Goal: Use online tool/utility: Use online tool/utility

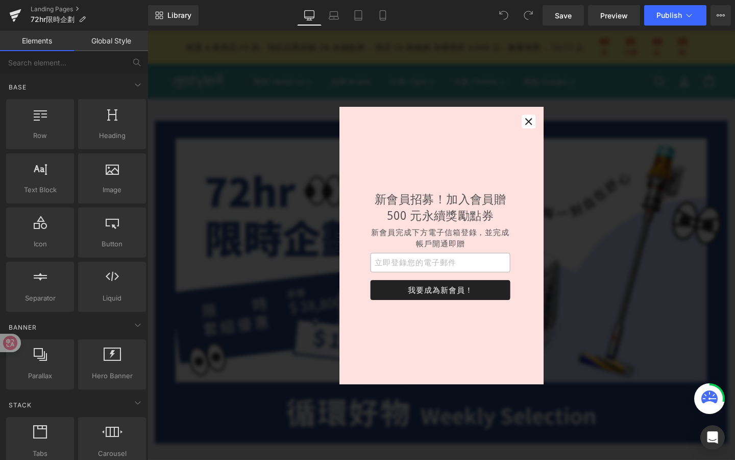
scroll to position [10, 0]
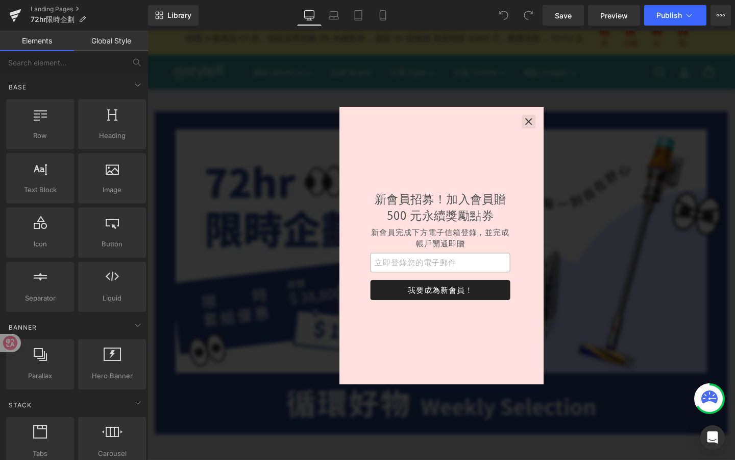
click at [545, 121] on icon "button" at bounding box center [548, 126] width 10 height 10
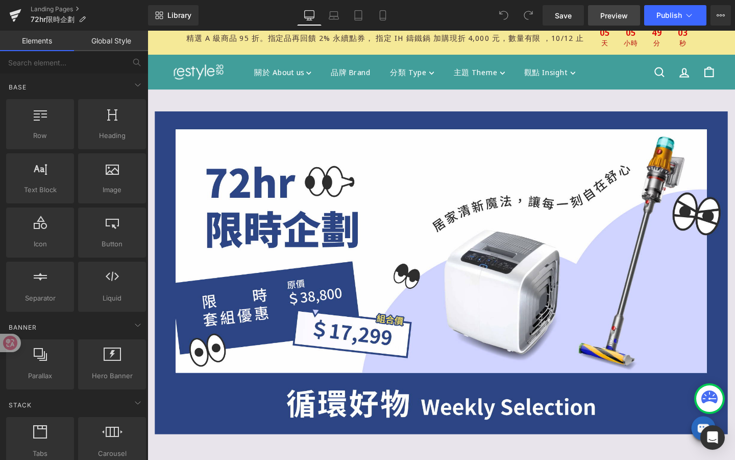
click at [594, 16] on span "Preview" at bounding box center [615, 15] width 28 height 11
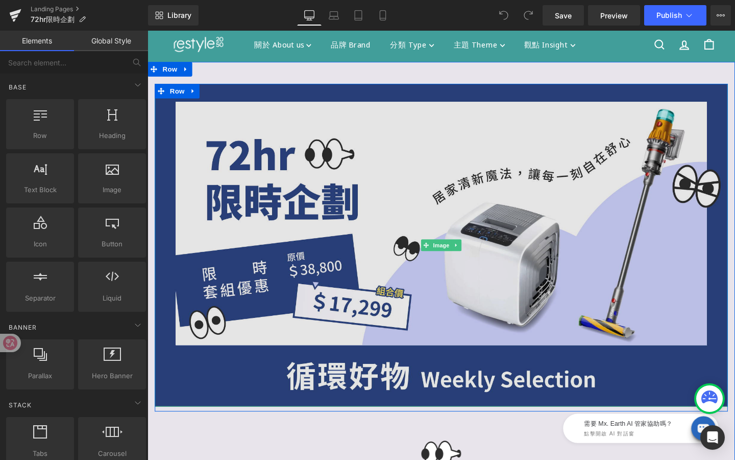
scroll to position [0, 0]
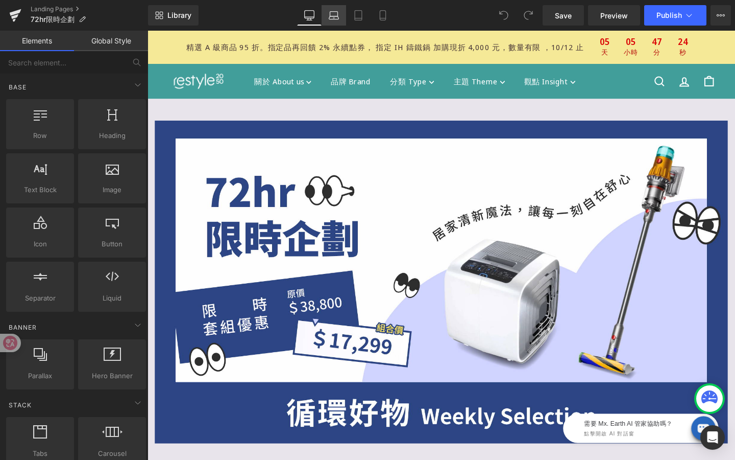
click at [335, 21] on link "Laptop" at bounding box center [334, 15] width 25 height 20
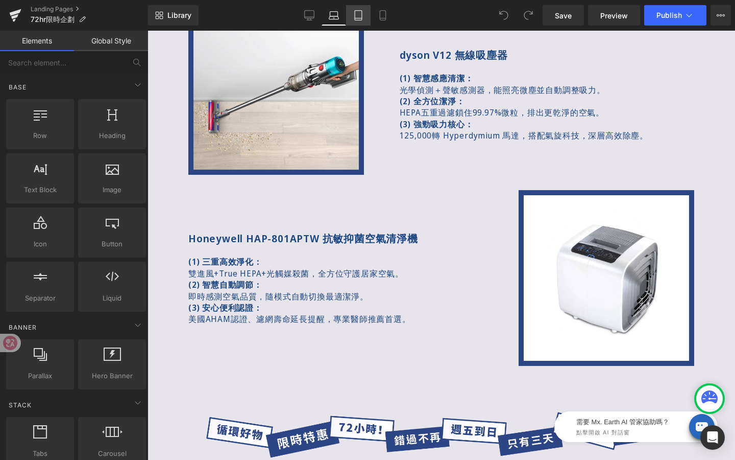
click at [362, 17] on icon at bounding box center [358, 15] width 10 height 10
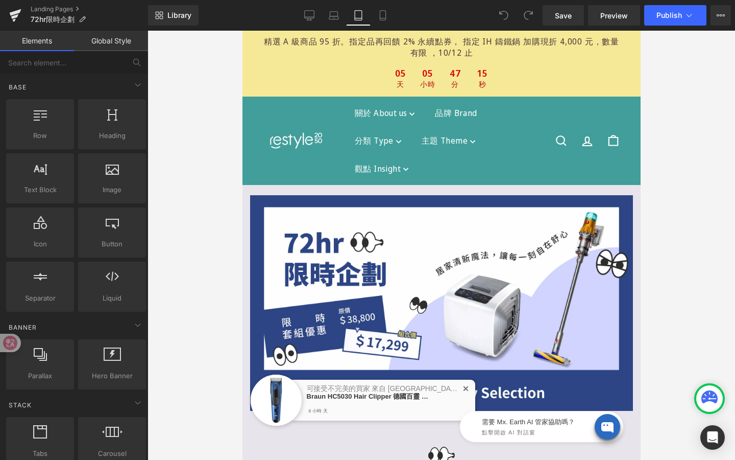
click at [466, 389] on span "✕" at bounding box center [465, 388] width 7 height 7
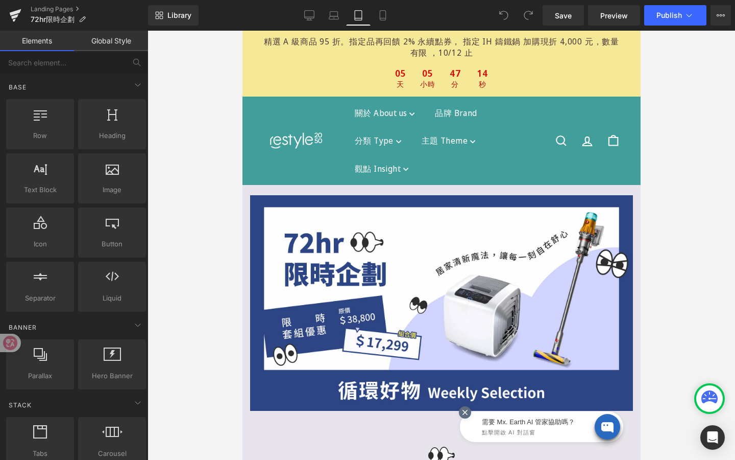
click at [467, 406] on icon at bounding box center [464, 411] width 9 height 9
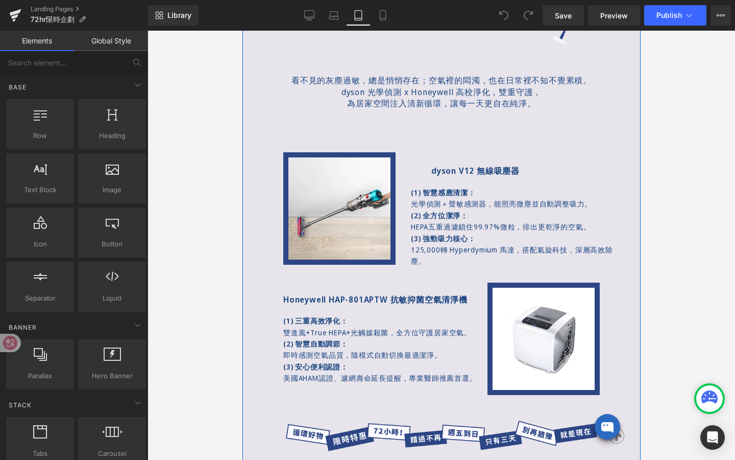
scroll to position [549, 0]
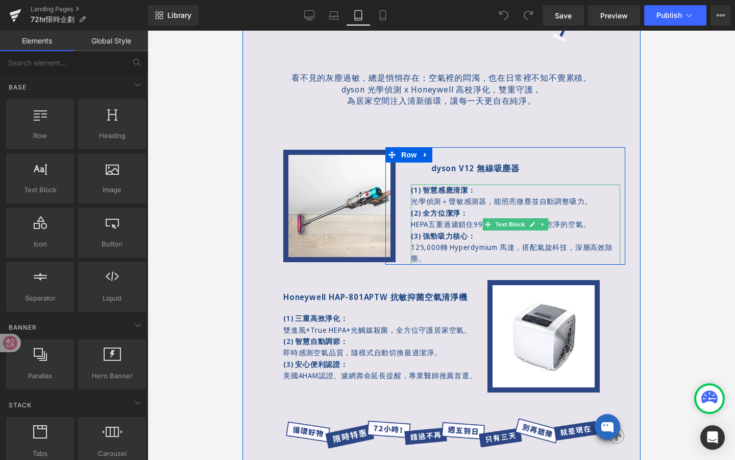
click at [418, 252] on p "125,000轉 Hyperdymium 馬達，搭配氣旋科技，深層高效除塵。" at bounding box center [515, 253] width 209 height 23
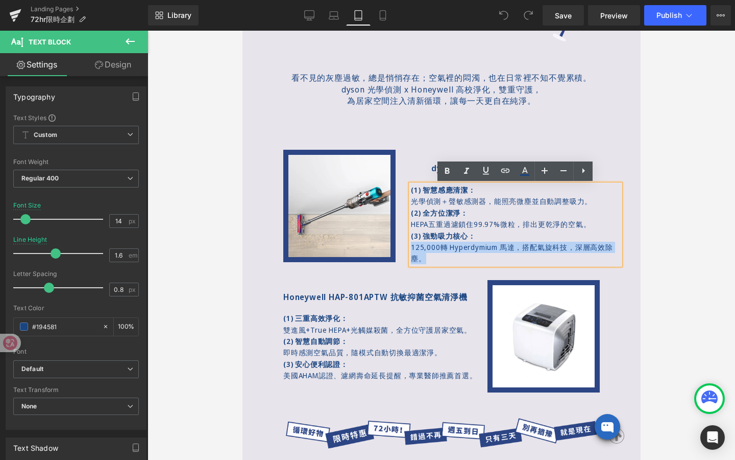
drag, startPoint x: 423, startPoint y: 257, endPoint x: 401, endPoint y: 249, distance: 23.1
click at [401, 249] on div "dyson V12 無線吸塵器 Text Block (1) 智慧感應清潔： 光學偵測＋聲敏感測器，能照亮微塵並自動調整吸力。 (2) 全方位潔淨： HEPA…" at bounding box center [510, 213] width 230 height 102
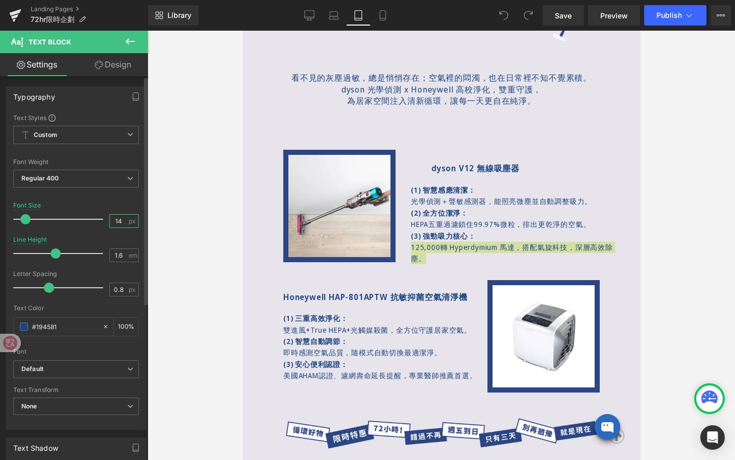
click at [122, 223] on input "14" at bounding box center [119, 220] width 18 height 13
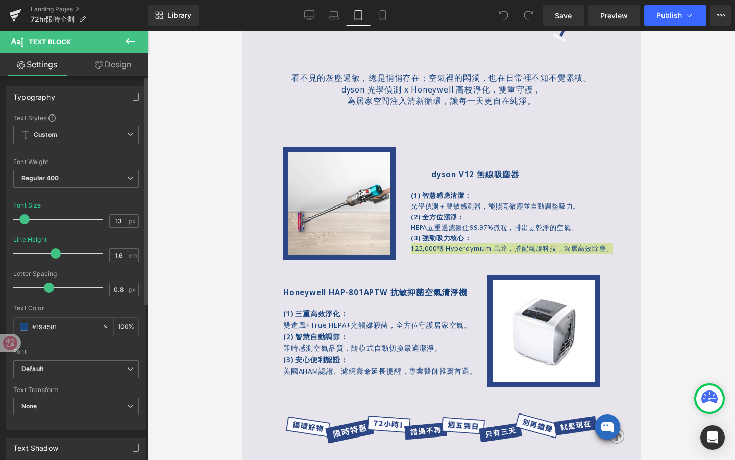
type input "12"
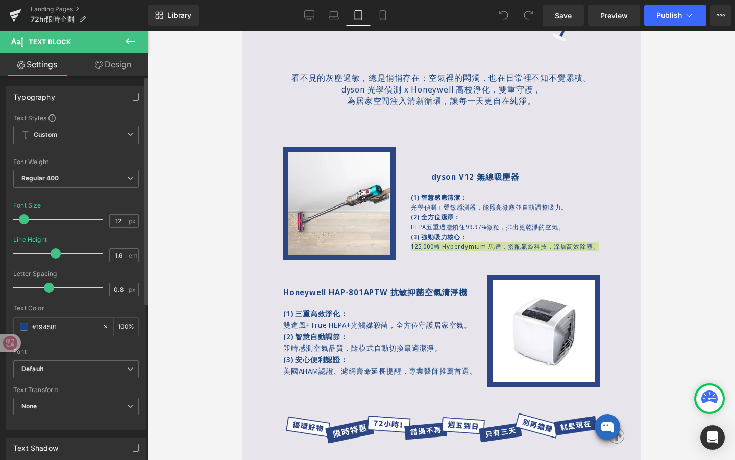
click at [23, 221] on span at bounding box center [24, 219] width 10 height 10
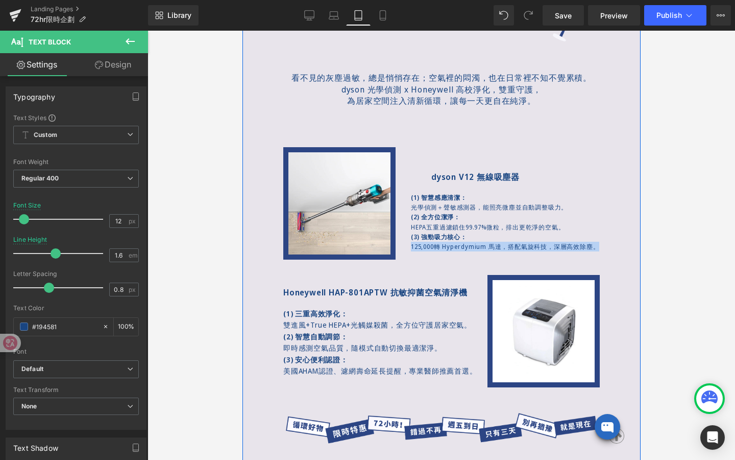
click at [337, 352] on p "即時感測空氣品質，隨模式自動切換最適潔淨。" at bounding box center [390, 347] width 214 height 11
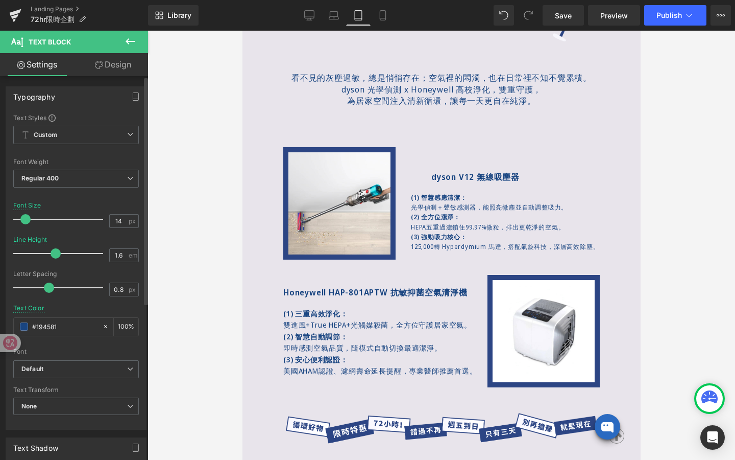
type input "13"
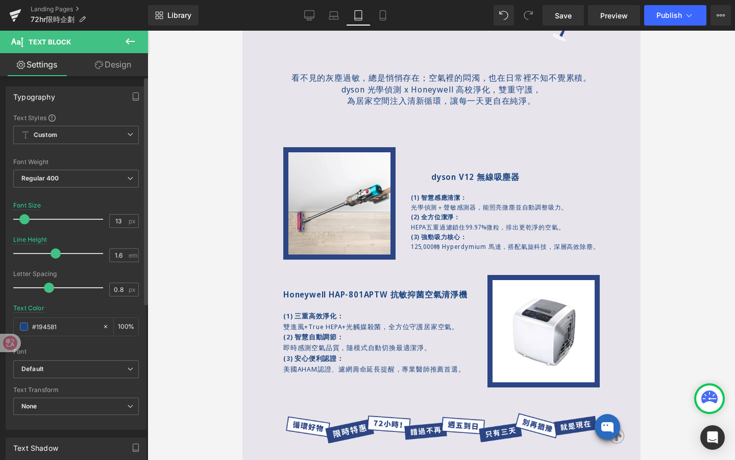
click at [25, 221] on span at bounding box center [24, 219] width 10 height 10
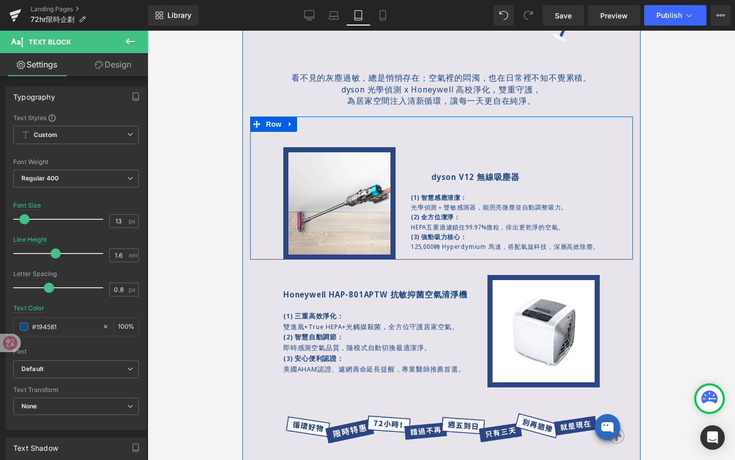
click at [423, 222] on p "(2) 全方位潔淨：" at bounding box center [515, 217] width 209 height 10
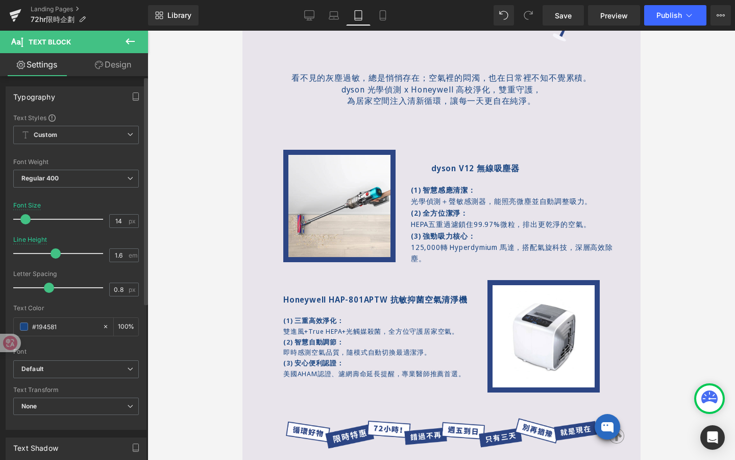
type input "13"
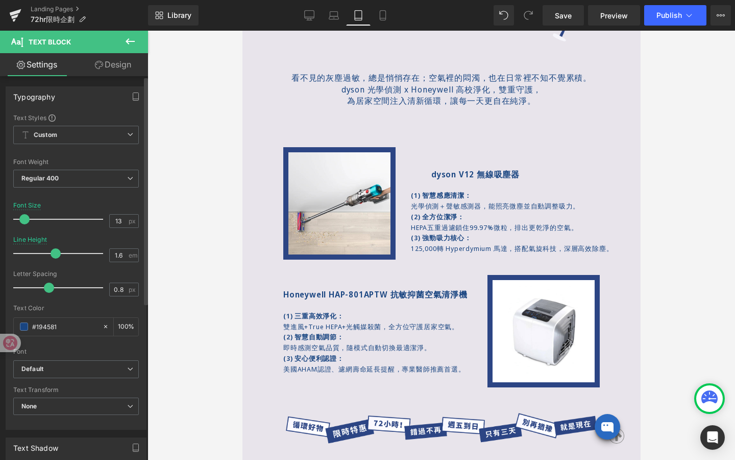
click at [24, 221] on span at bounding box center [24, 219] width 10 height 10
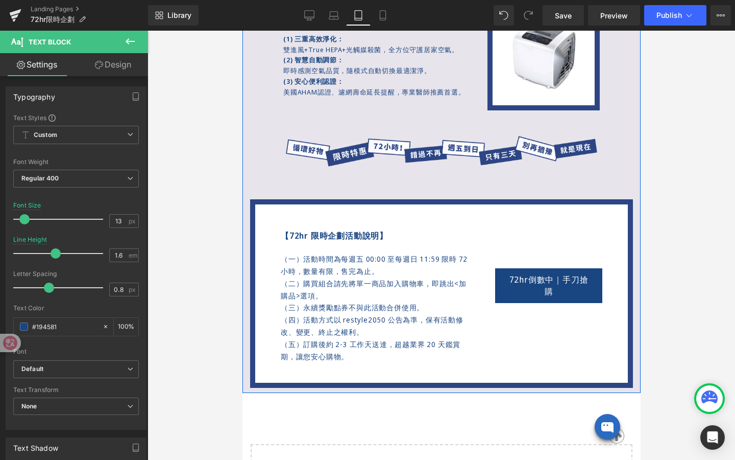
scroll to position [873, 0]
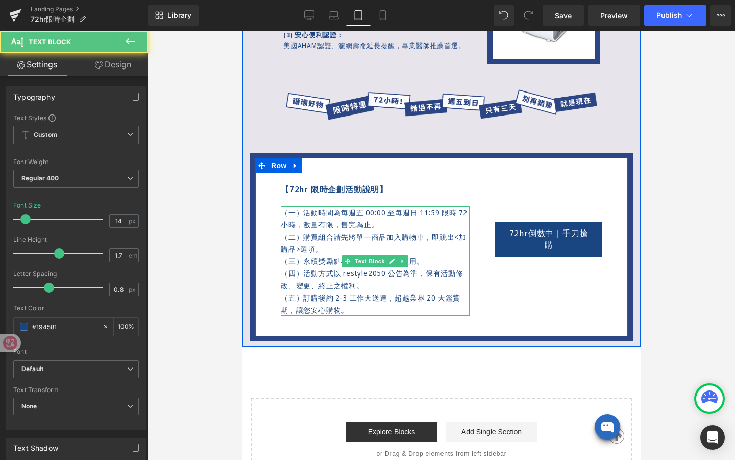
click at [376, 246] on p "（二）購買組合請先將單一商品加入購物車， 即跳出<加購品>選項。" at bounding box center [374, 243] width 189 height 25
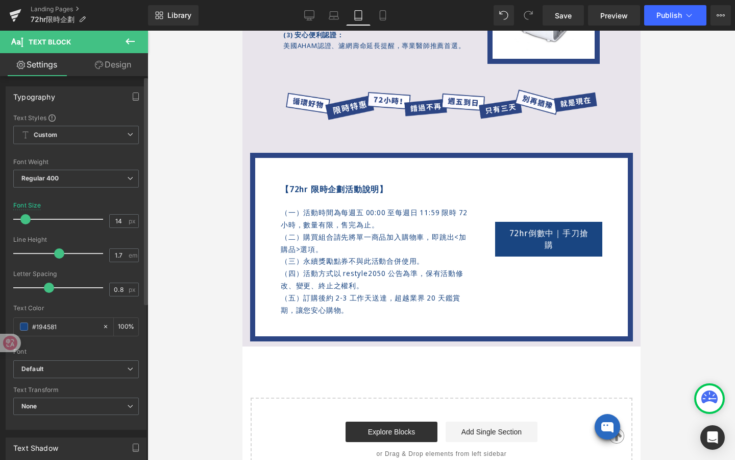
type input "13"
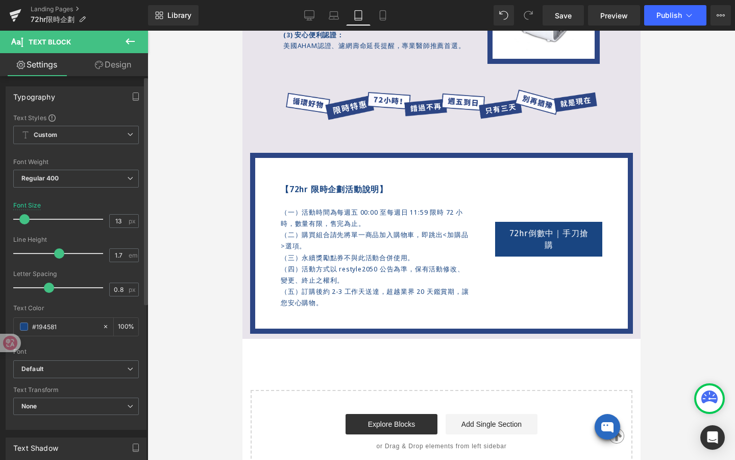
click at [26, 221] on span at bounding box center [24, 219] width 10 height 10
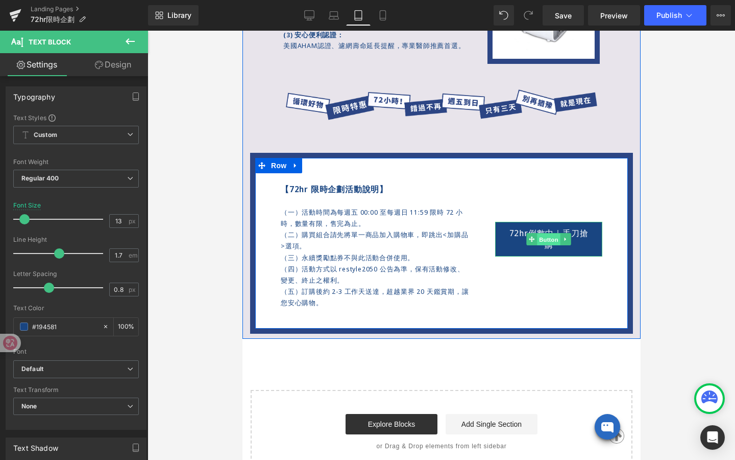
click at [548, 241] on span "Button" at bounding box center [548, 239] width 23 height 12
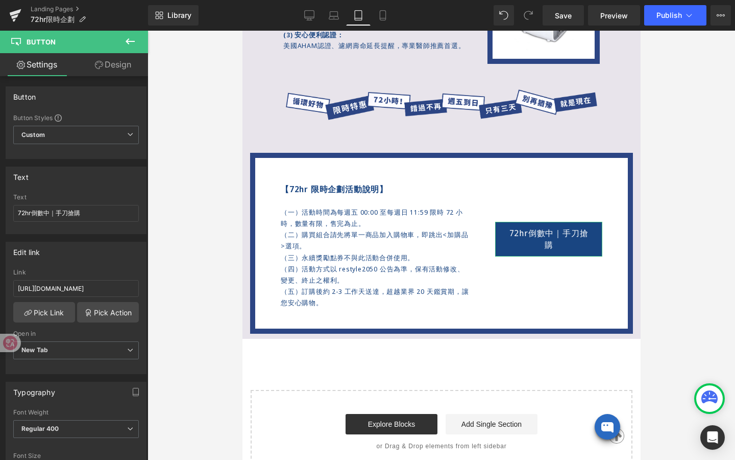
click at [118, 62] on link "Design" at bounding box center [113, 64] width 74 height 23
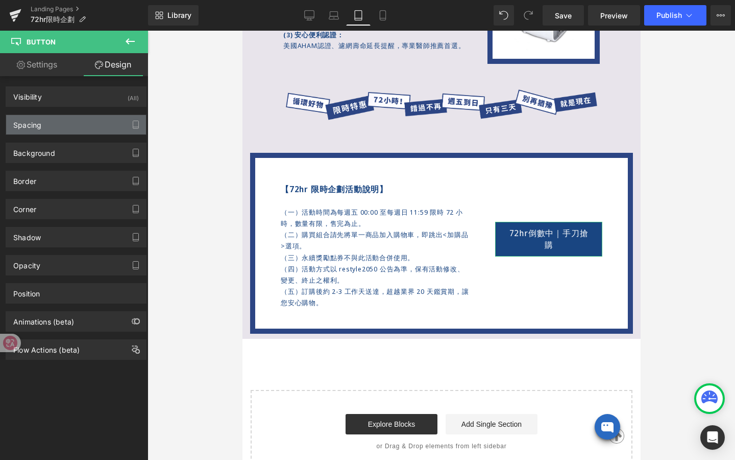
click at [81, 126] on div "Spacing" at bounding box center [76, 124] width 140 height 19
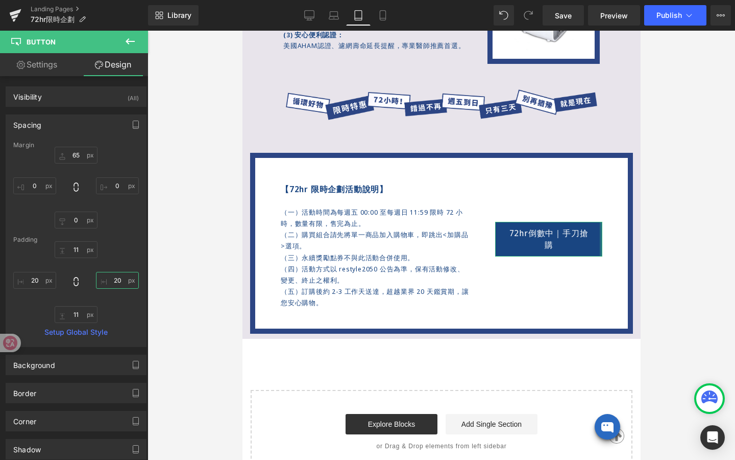
click at [113, 284] on input "20" at bounding box center [117, 280] width 43 height 17
type input "ㄅ"
type input "ㄅㄢ"
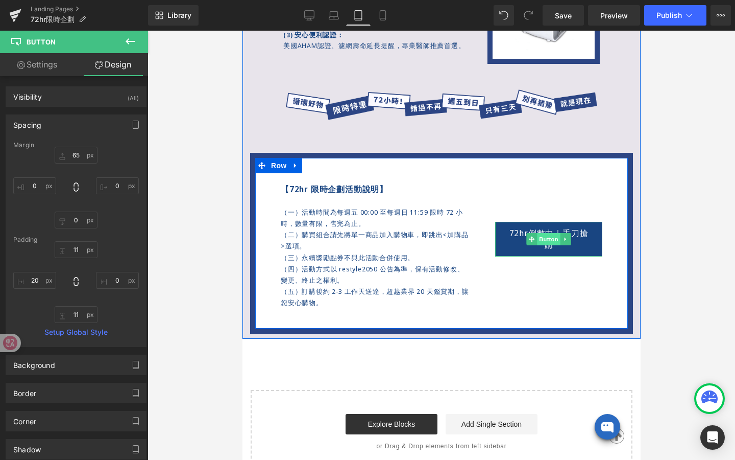
click at [547, 242] on div "72hr倒數中｜手刀搶購 Button NaNpx" at bounding box center [548, 239] width 107 height 34
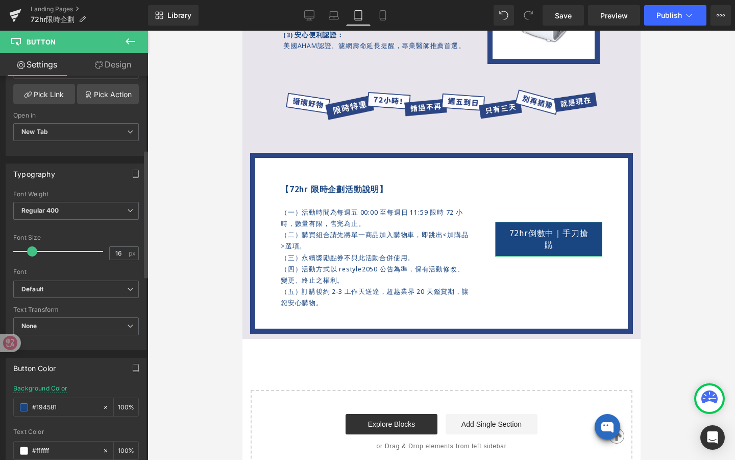
scroll to position [220, 0]
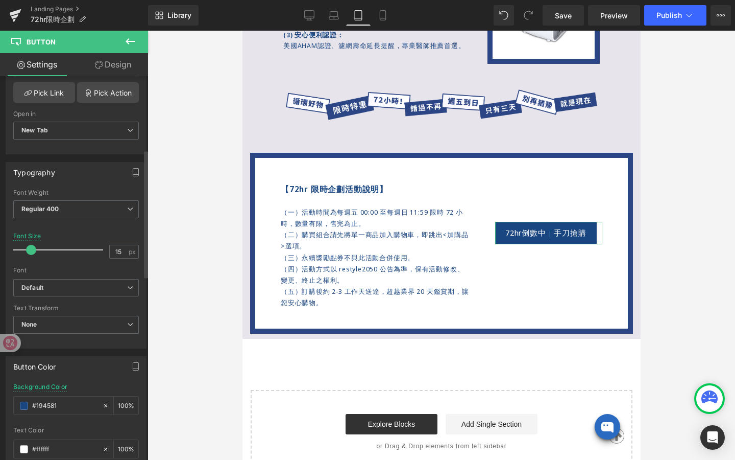
type input "14"
click at [33, 249] on span at bounding box center [30, 250] width 10 height 10
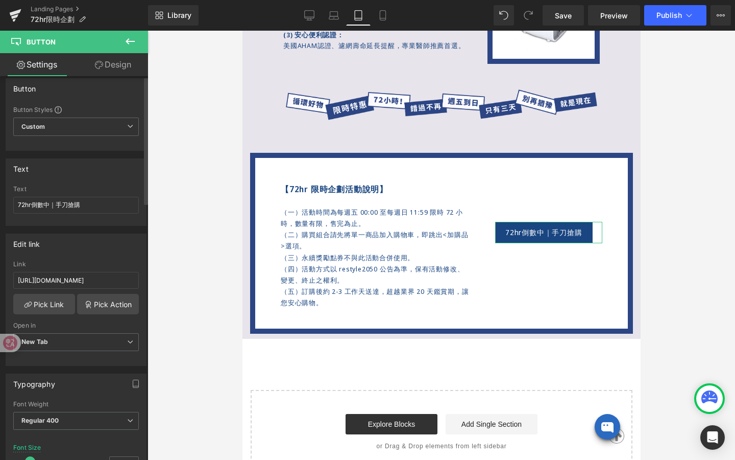
scroll to position [0, 0]
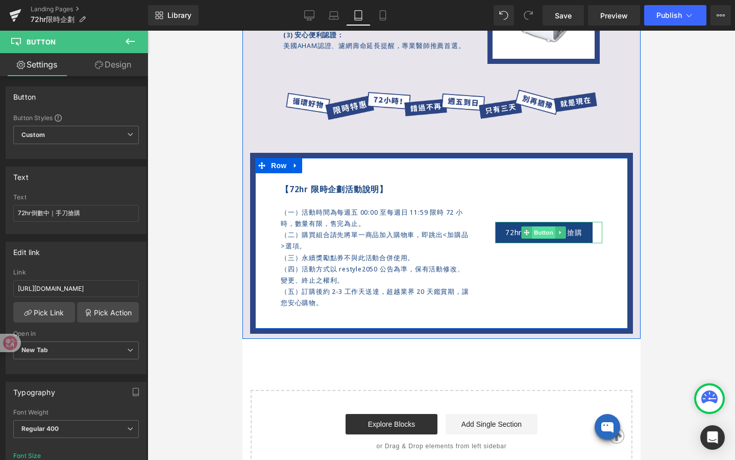
click at [541, 238] on span "Button" at bounding box center [543, 232] width 23 height 12
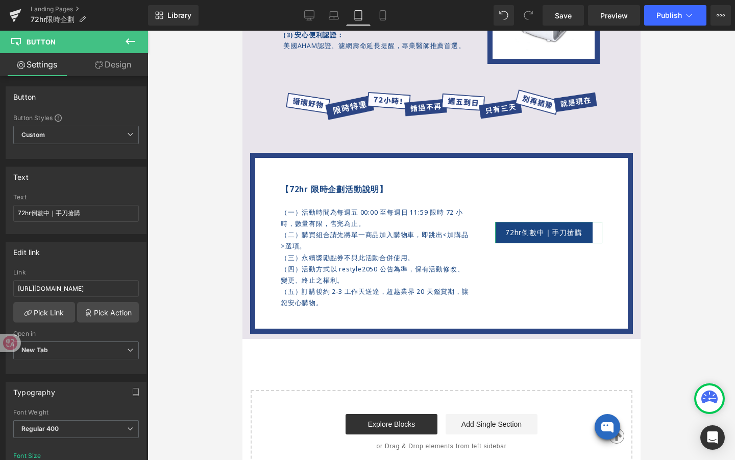
click at [120, 69] on link "Design" at bounding box center [113, 64] width 74 height 23
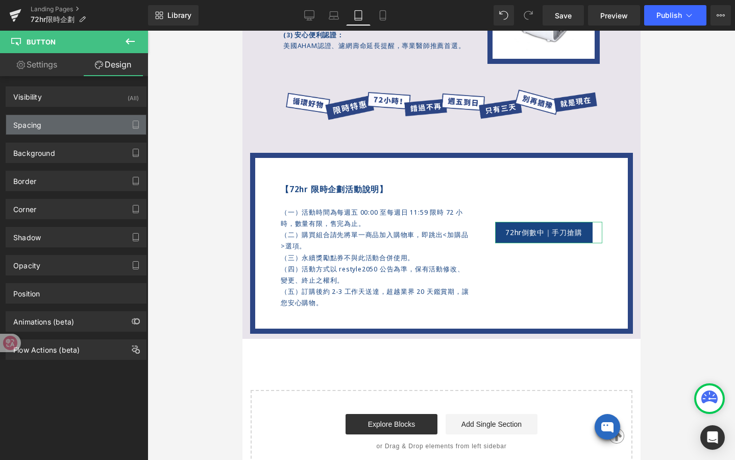
click at [78, 130] on div "Spacing" at bounding box center [76, 124] width 140 height 19
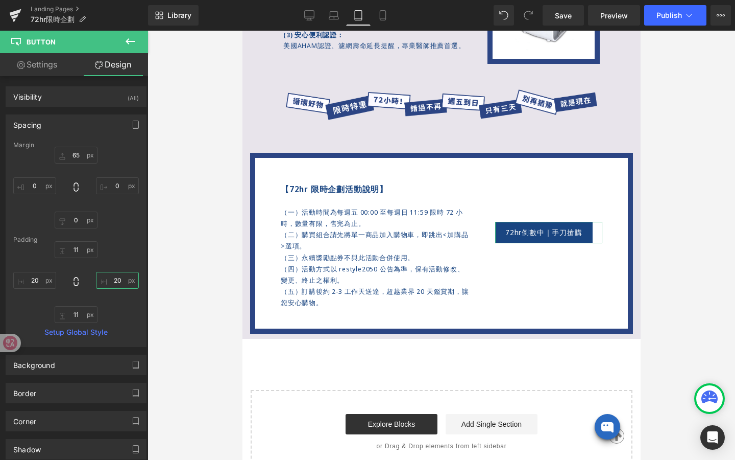
click at [116, 277] on input "20" at bounding box center [117, 280] width 43 height 17
type input "ㄅ"
type input "1"
type input "-"
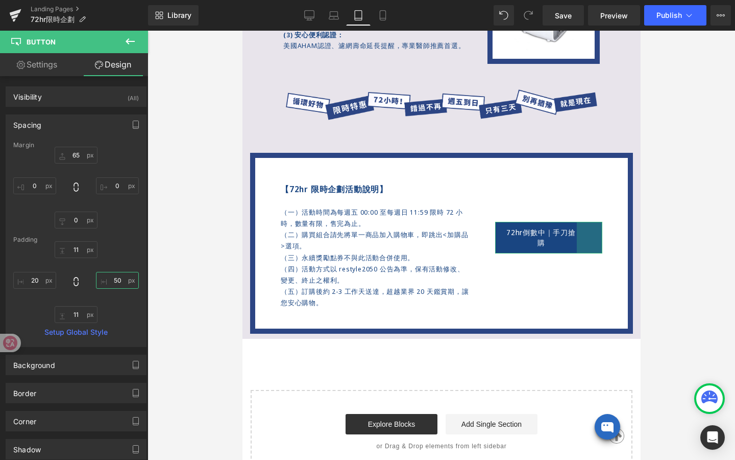
type input "5"
type input "4"
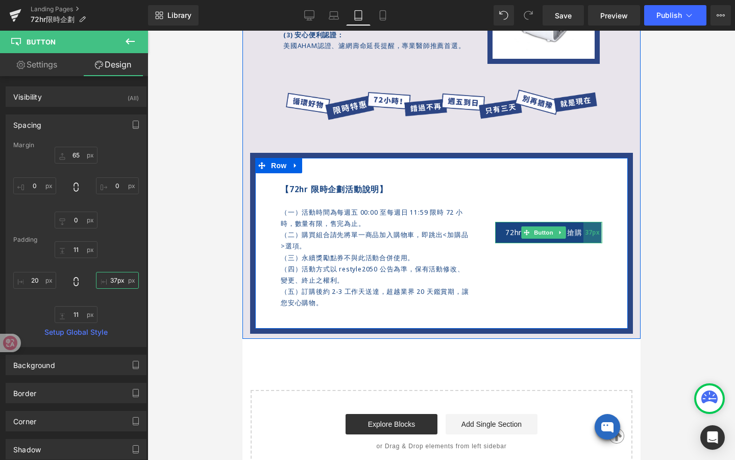
type input "38px"
drag, startPoint x: 592, startPoint y: 234, endPoint x: 583, endPoint y: 237, distance: 9.7
click at [583, 237] on div "38px" at bounding box center [592, 232] width 19 height 21
click at [553, 232] on span "Button" at bounding box center [543, 233] width 23 height 12
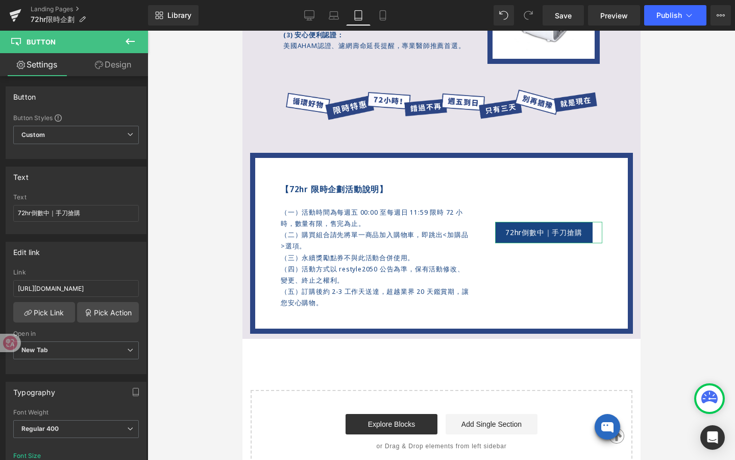
click at [136, 71] on link "Design" at bounding box center [113, 64] width 74 height 23
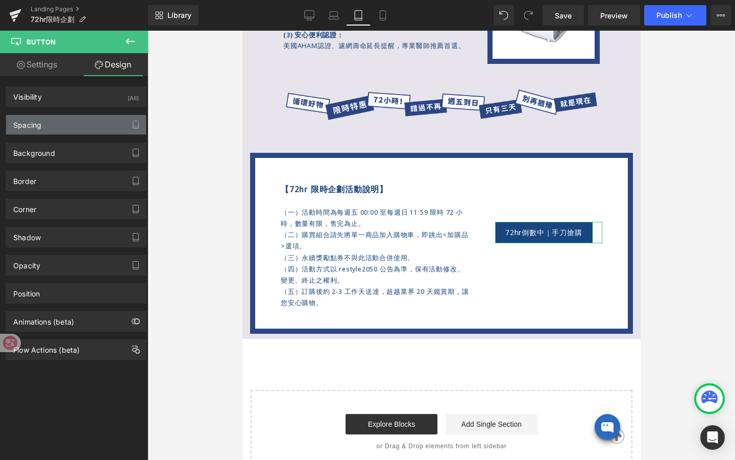
click at [102, 123] on div "Spacing" at bounding box center [76, 124] width 140 height 19
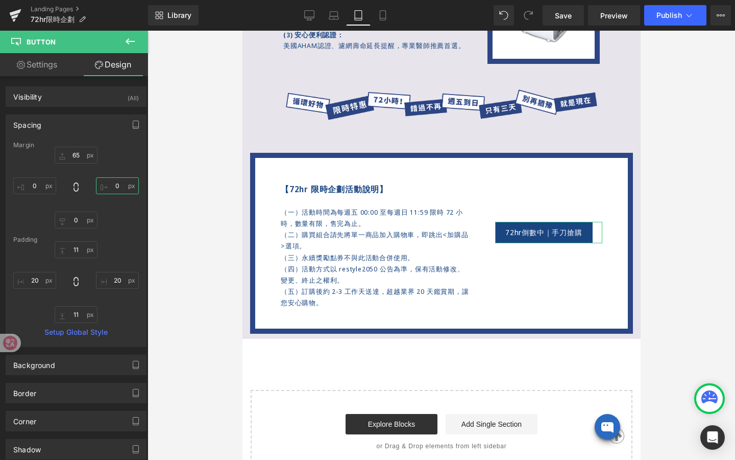
click at [116, 188] on input "0" at bounding box center [117, 185] width 43 height 17
type input "1-"
type input "2"
type input "6"
click at [38, 184] on input "0" at bounding box center [34, 185] width 43 height 17
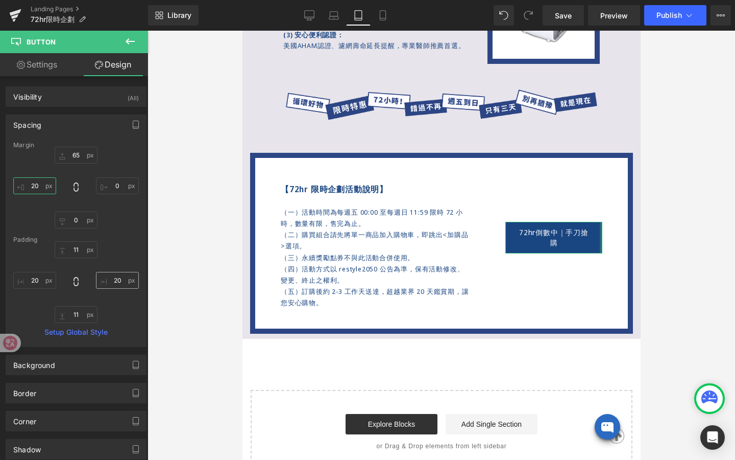
type input "20"
click at [123, 282] on input "20" at bounding box center [117, 280] width 43 height 17
type input "10"
click at [39, 187] on input "20" at bounding box center [34, 185] width 43 height 17
type input "30"
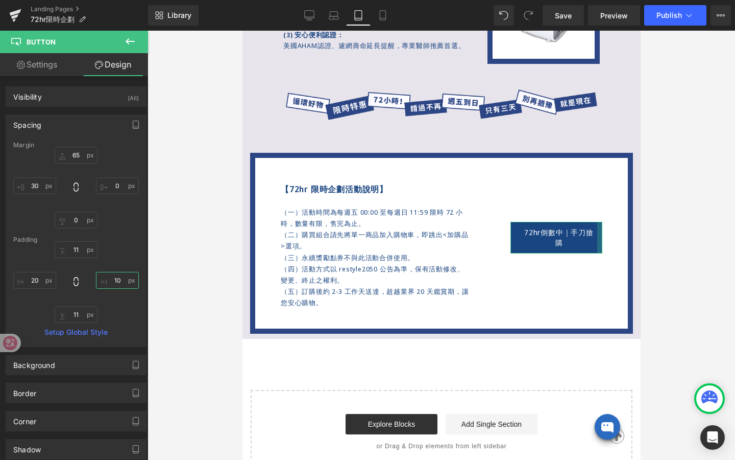
click at [121, 284] on input "10" at bounding box center [117, 280] width 43 height 17
type input "2"
click at [36, 187] on input "30" at bounding box center [34, 185] width 43 height 17
type input "20"
click at [42, 278] on input "20" at bounding box center [34, 280] width 43 height 17
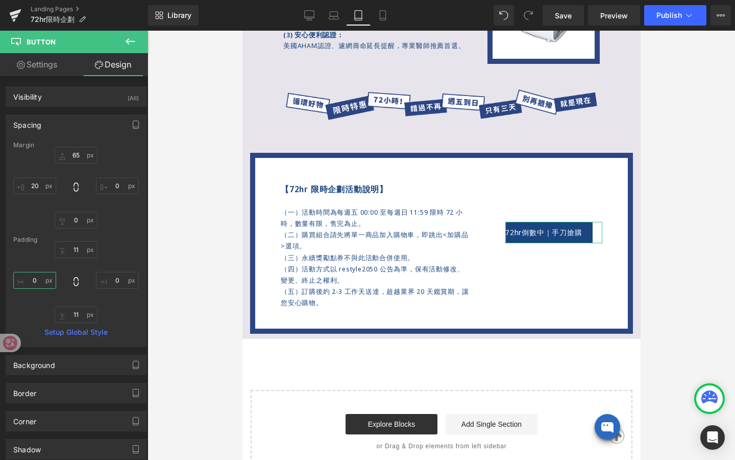
type input "20"
click at [113, 280] on input "text" at bounding box center [117, 280] width 43 height 17
click at [38, 185] on input "20" at bounding box center [34, 185] width 43 height 17
type input "10"
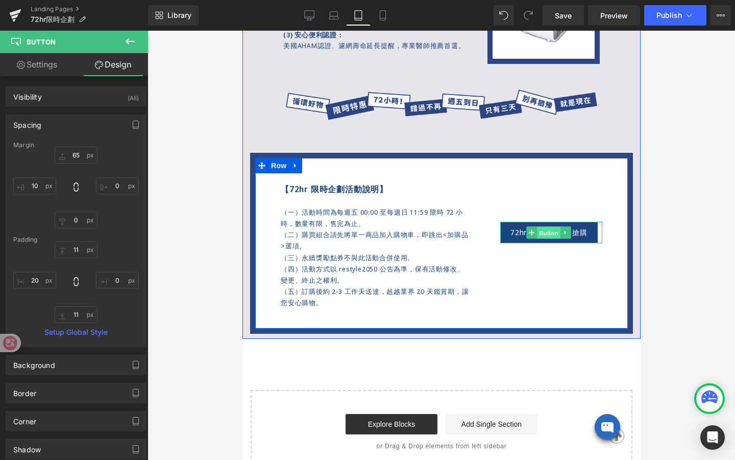
click at [545, 232] on div "72hr倒數中｜手刀搶購 Button NaNpx" at bounding box center [551, 232] width 102 height 21
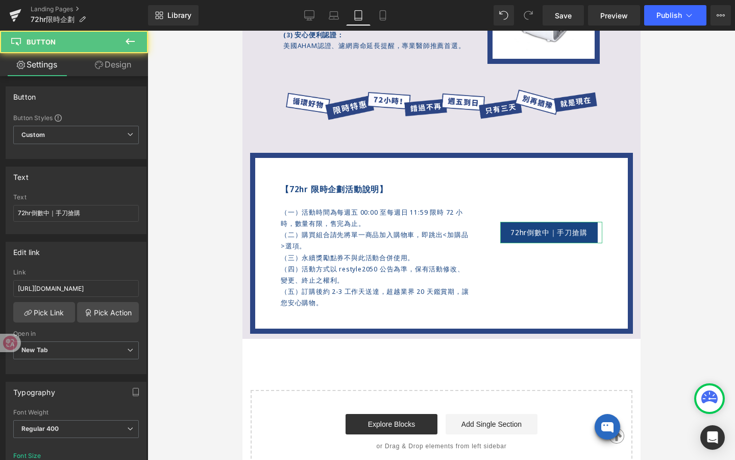
click at [125, 69] on link "Design" at bounding box center [113, 64] width 74 height 23
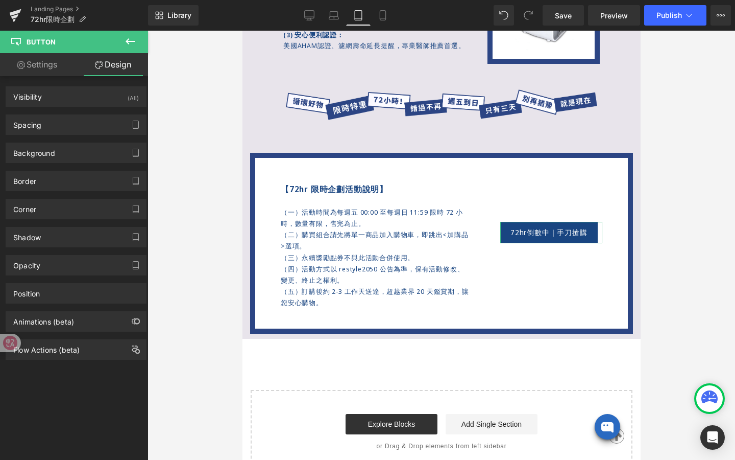
type input "65"
type input "0"
type input "10"
type input "11"
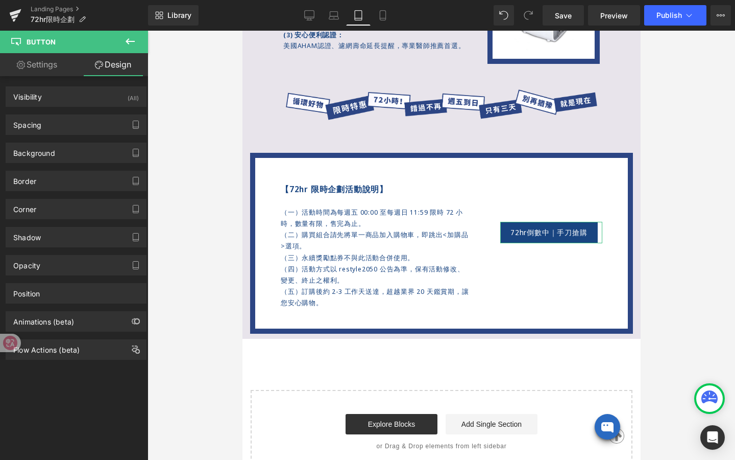
type input "20"
type input "11"
click at [88, 134] on div "Spacing" at bounding box center [76, 124] width 140 height 19
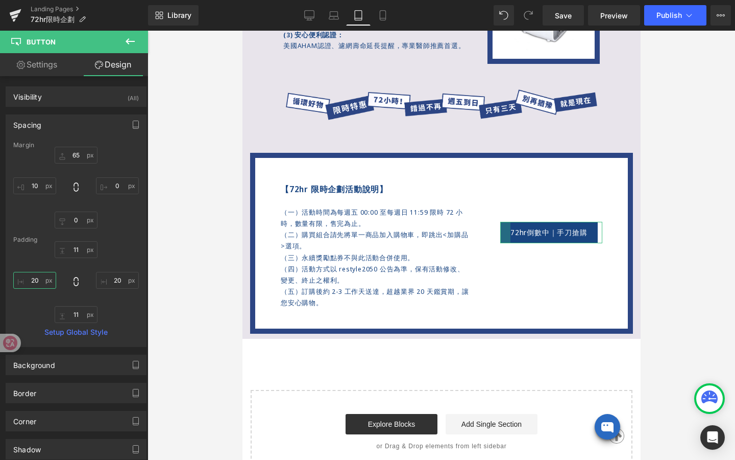
click at [39, 286] on input "20" at bounding box center [34, 280] width 43 height 17
type input "2"
type input "3"
type input "25"
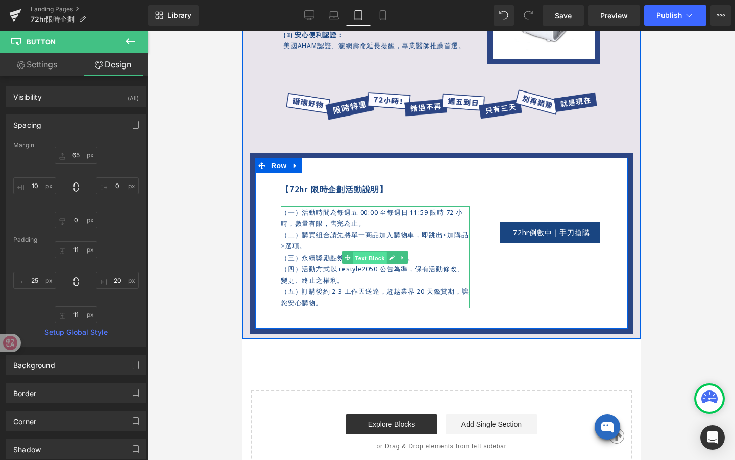
click at [379, 257] on div "（一）活動時間為每週五 00:00 至每週日 11:59 限時 72 小時，數量有限，售完為止。 （二）購買組合請先將單一商品加入購物車， 即跳出<加購品>選…" at bounding box center [374, 257] width 189 height 102
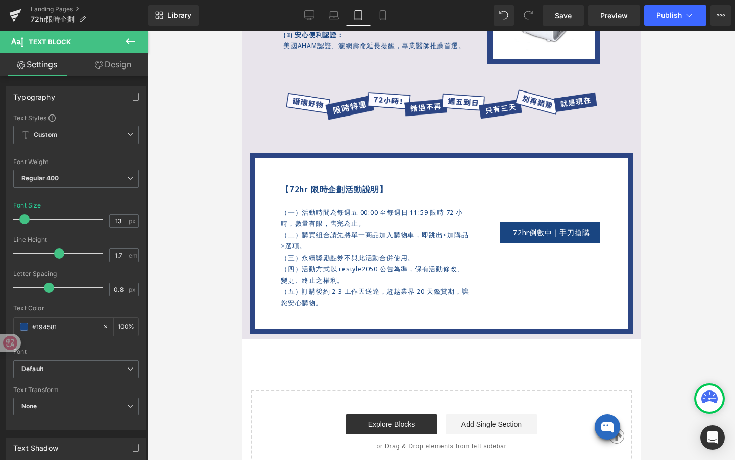
click at [106, 67] on link "Design" at bounding box center [113, 64] width 74 height 23
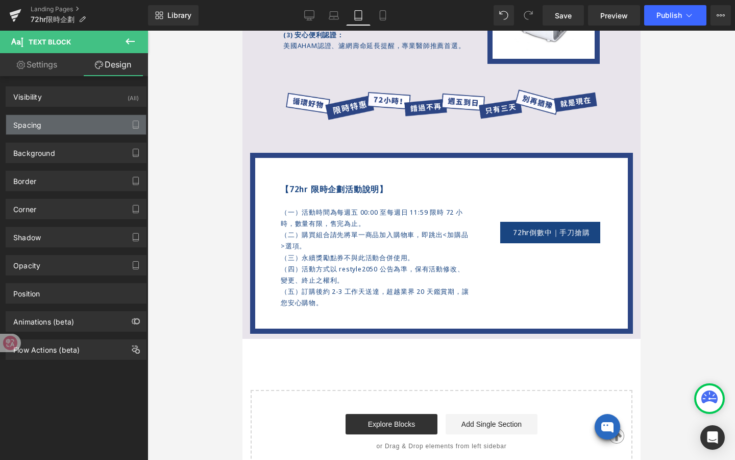
click at [99, 123] on div "Spacing" at bounding box center [76, 124] width 140 height 19
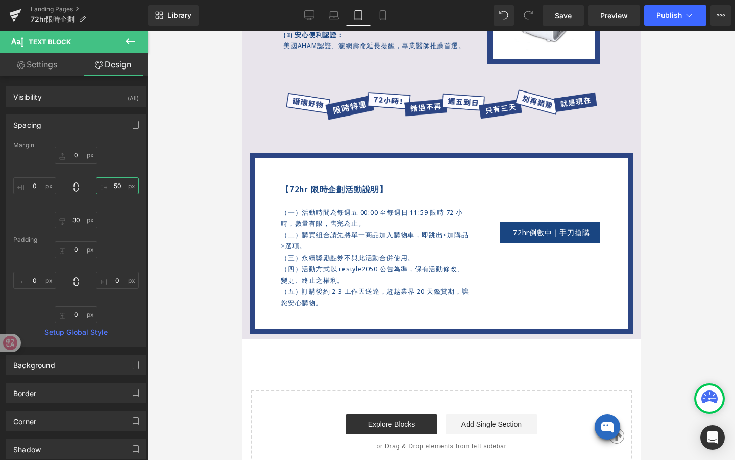
click at [118, 188] on input "50" at bounding box center [117, 185] width 43 height 17
type input "3"
type input "1"
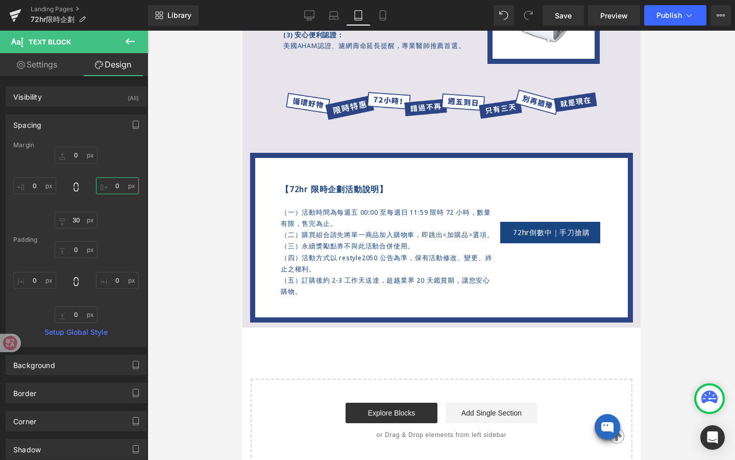
type input "0"
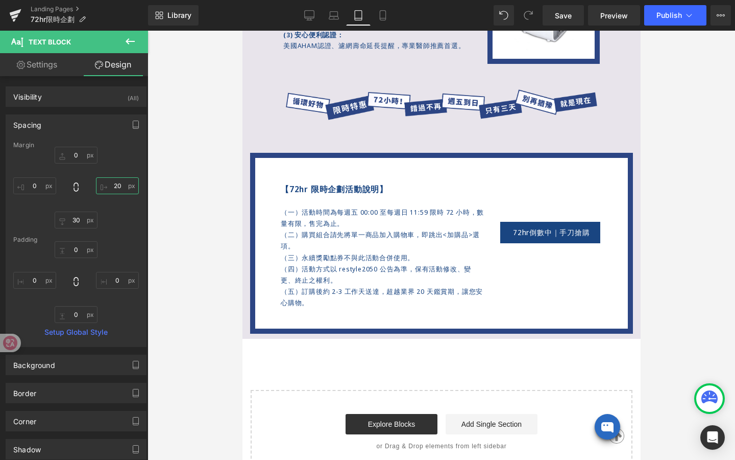
type input "2"
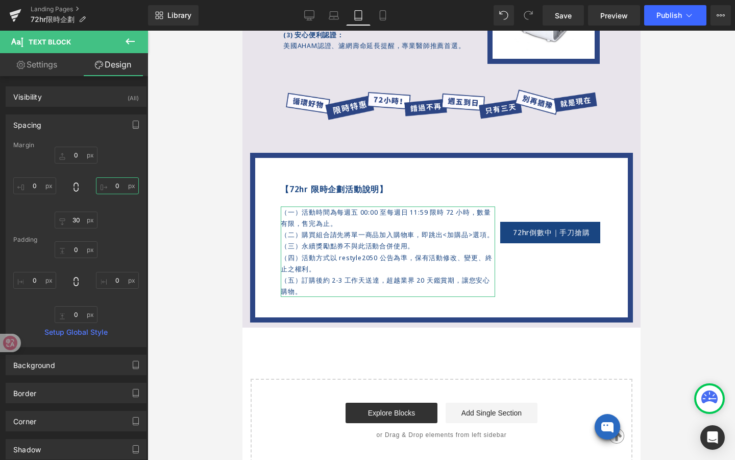
type input "5"
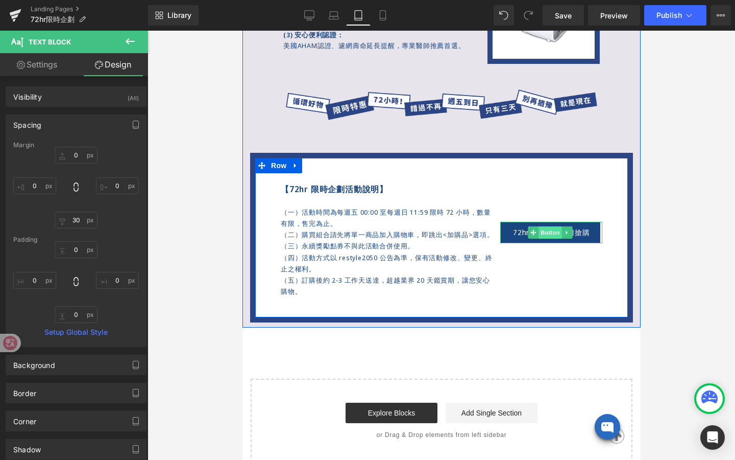
click at [557, 234] on span "Button" at bounding box center [549, 232] width 23 height 12
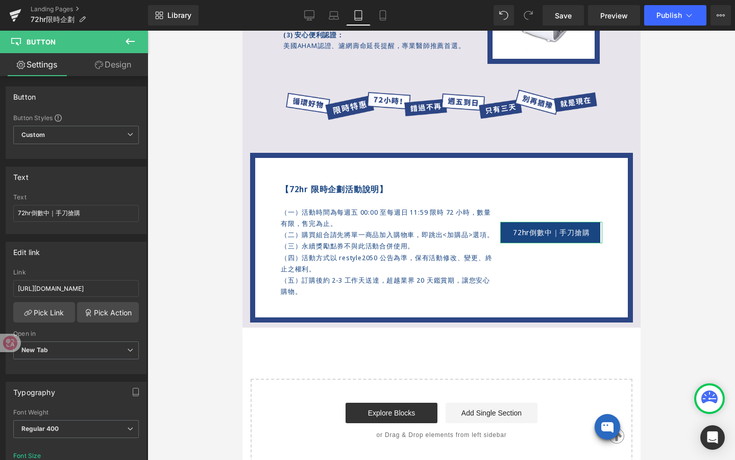
click at [131, 70] on link "Design" at bounding box center [113, 64] width 74 height 23
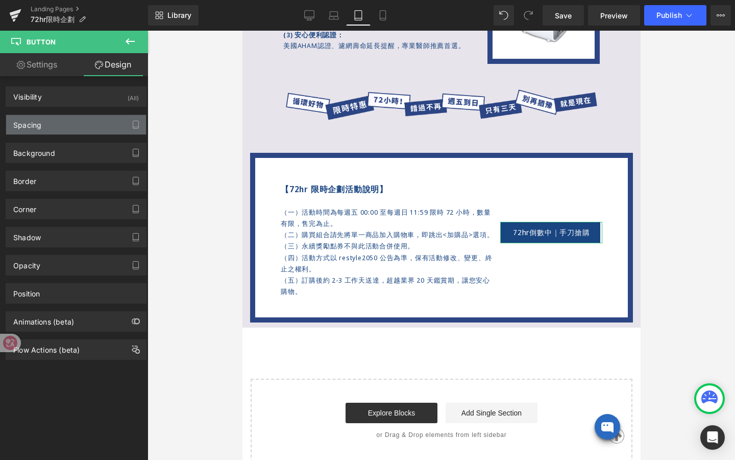
click at [86, 131] on div "Spacing" at bounding box center [76, 124] width 140 height 19
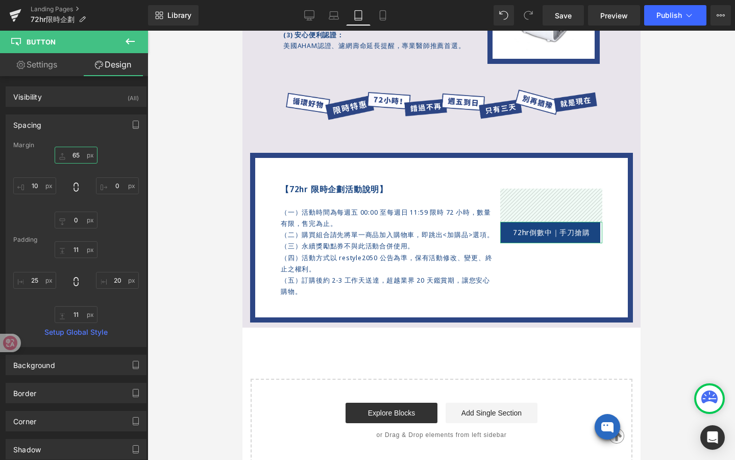
click at [79, 151] on input "65" at bounding box center [76, 155] width 43 height 17
type input "70"
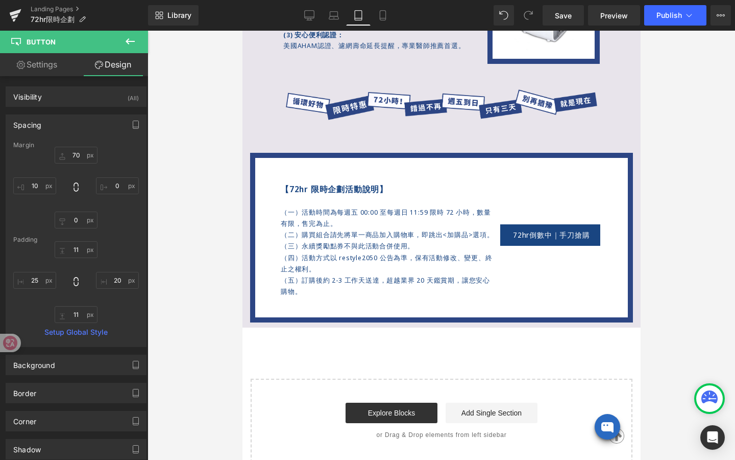
click at [203, 213] on div at bounding box center [442, 245] width 588 height 429
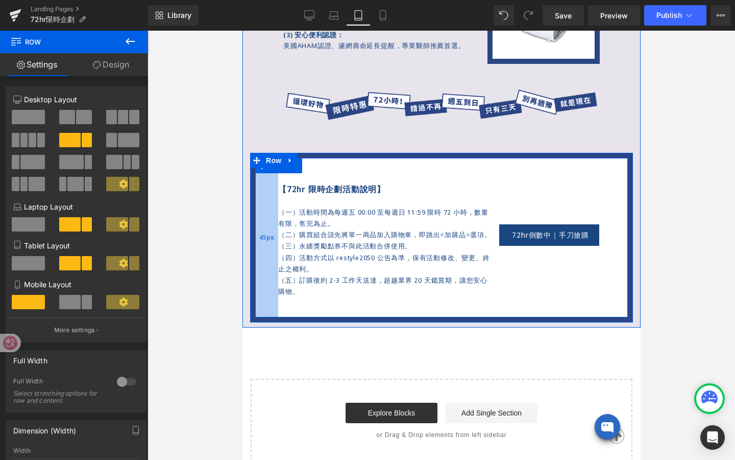
click at [264, 226] on div "45px" at bounding box center [266, 237] width 23 height 159
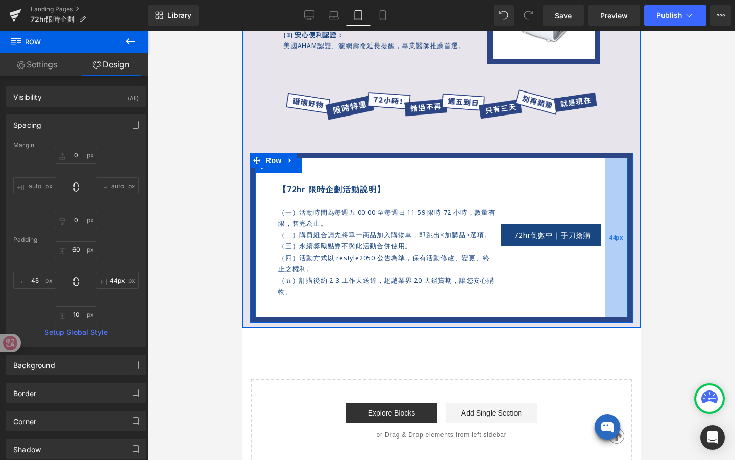
type input "45px"
drag, startPoint x: 610, startPoint y: 234, endPoint x: 613, endPoint y: 255, distance: 21.1
click at [594, 255] on div "45px" at bounding box center [616, 237] width 23 height 159
click at [477, 246] on p "（三）永續獎勵點券不與此活動合併使用。" at bounding box center [387, 245] width 218 height 11
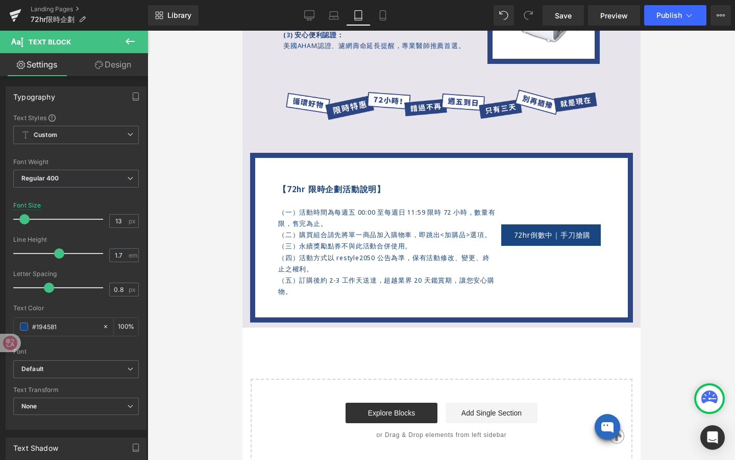
click at [99, 68] on icon at bounding box center [99, 65] width 8 height 8
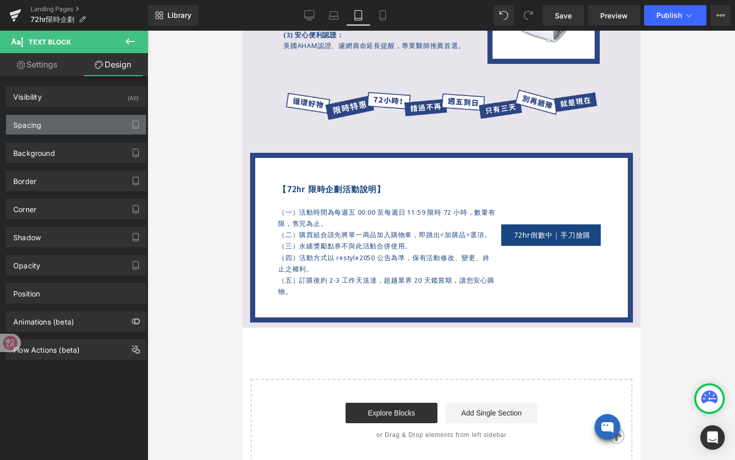
click at [88, 131] on div "Spacing" at bounding box center [76, 124] width 140 height 19
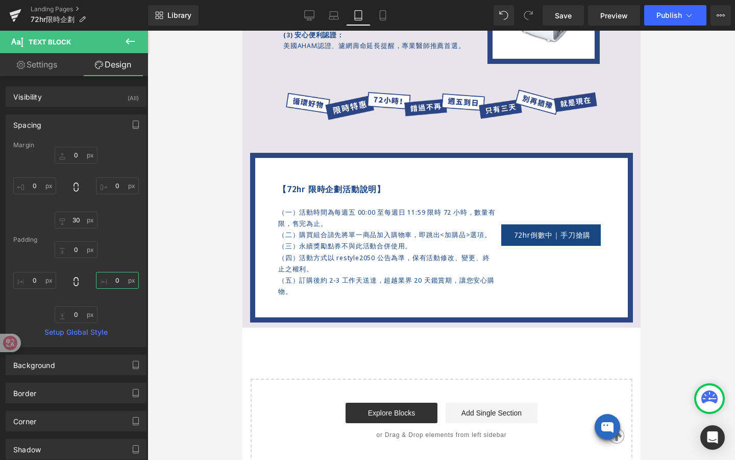
click at [114, 283] on input "0" at bounding box center [117, 280] width 43 height 17
type input "10"
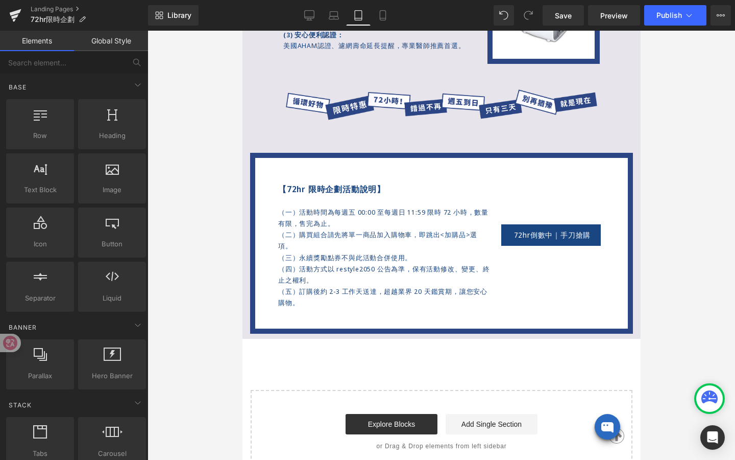
click at [200, 237] on div at bounding box center [442, 245] width 588 height 429
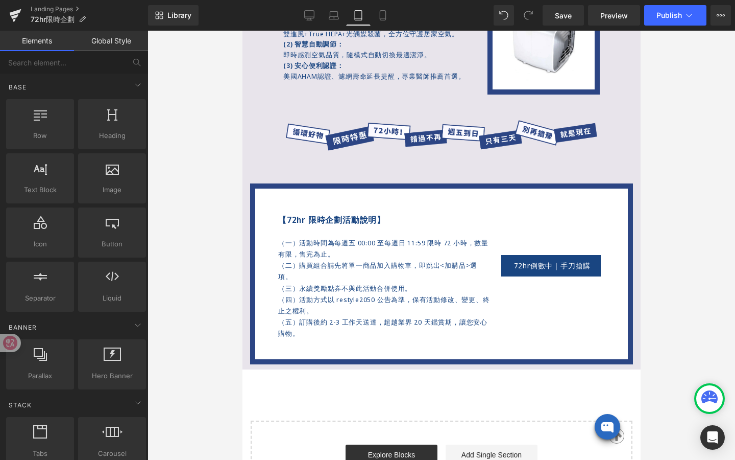
scroll to position [844, 0]
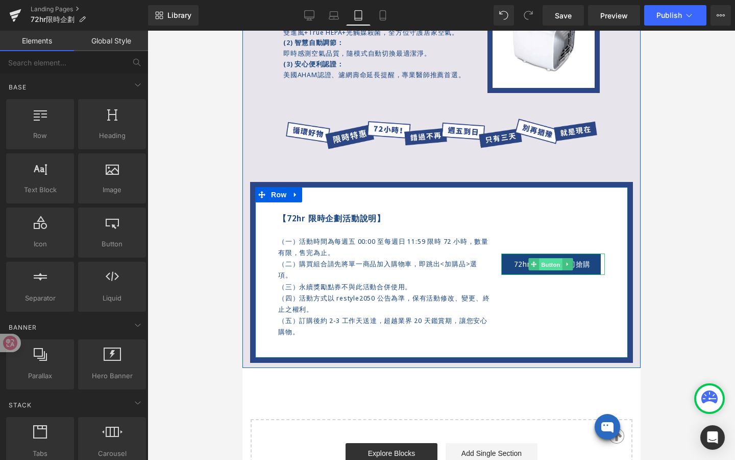
click at [545, 261] on span "Button" at bounding box center [550, 264] width 23 height 12
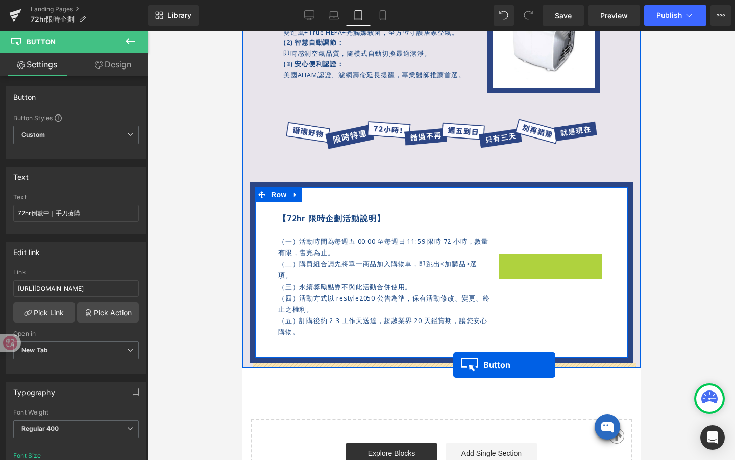
drag, startPoint x: 545, startPoint y: 261, endPoint x: 453, endPoint y: 365, distance: 138.2
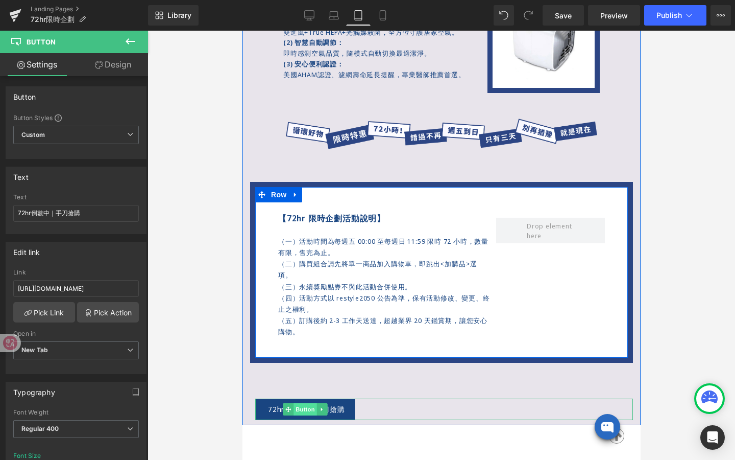
click at [301, 406] on span "Button" at bounding box center [304, 409] width 23 height 12
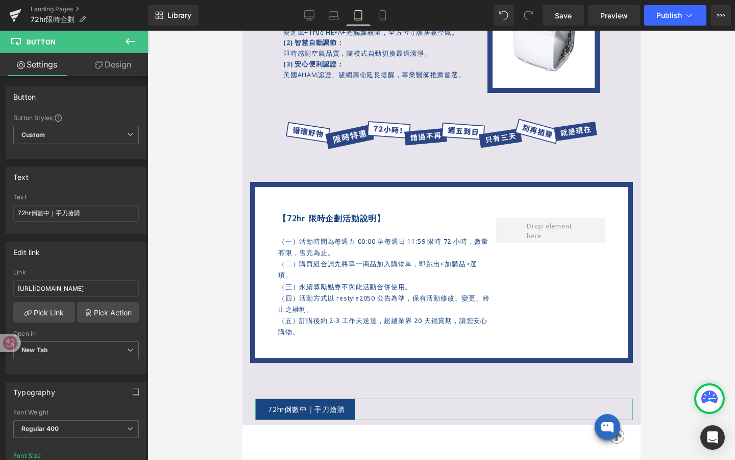
click at [125, 70] on link "Design" at bounding box center [113, 64] width 74 height 23
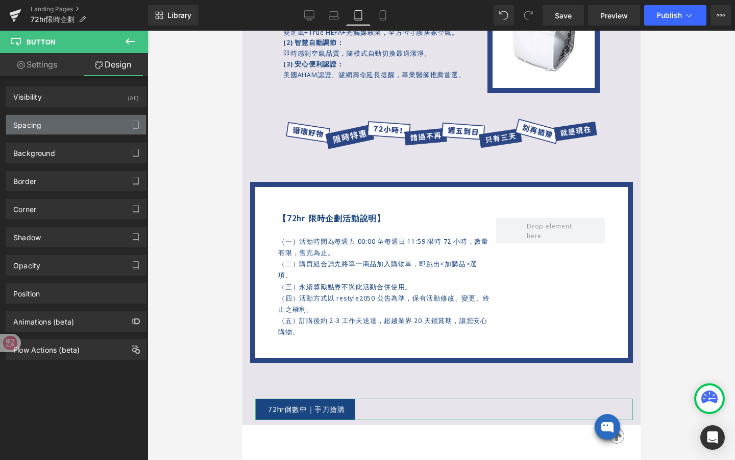
click at [87, 128] on div "Spacing" at bounding box center [76, 124] width 140 height 19
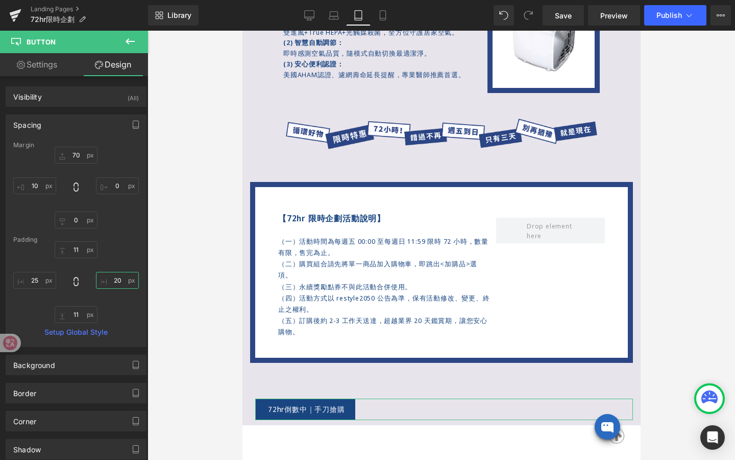
click at [116, 279] on input "20" at bounding box center [117, 280] width 43 height 17
type input "20"
click at [42, 186] on input "10" at bounding box center [34, 185] width 43 height 17
type input "0"
click at [44, 281] on input "25" at bounding box center [34, 280] width 43 height 17
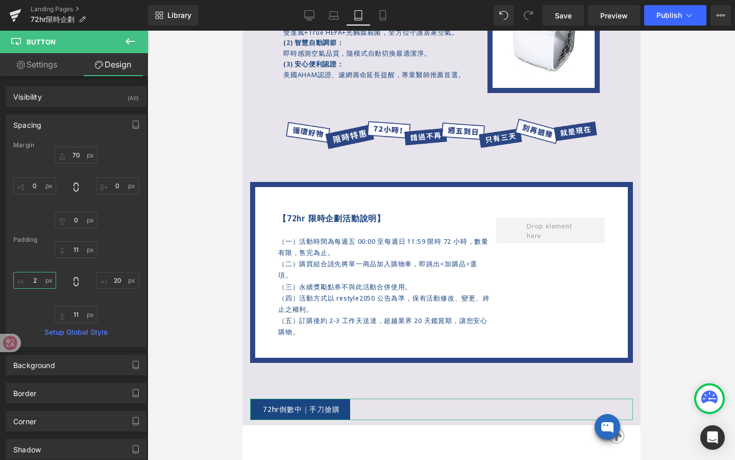
type input "20"
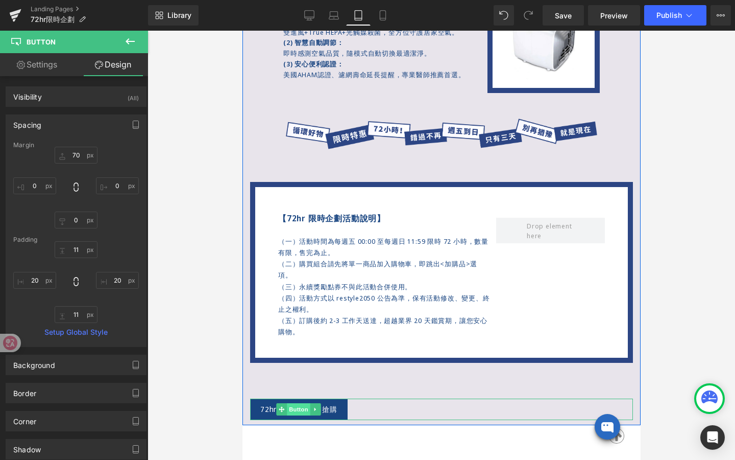
click at [297, 406] on span "Button" at bounding box center [298, 409] width 23 height 12
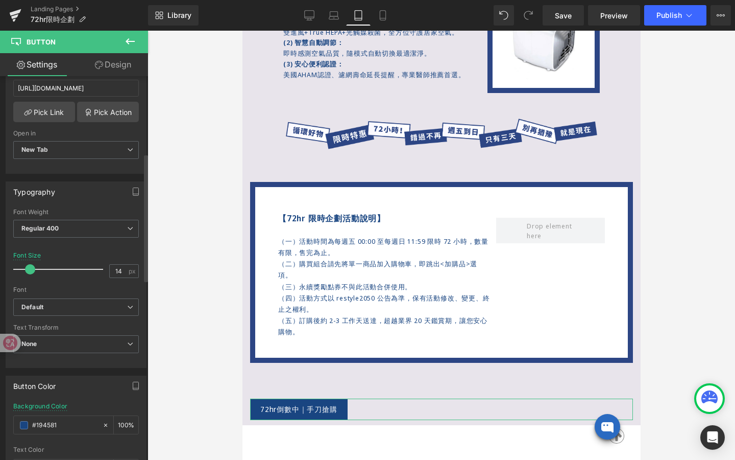
scroll to position [0, 0]
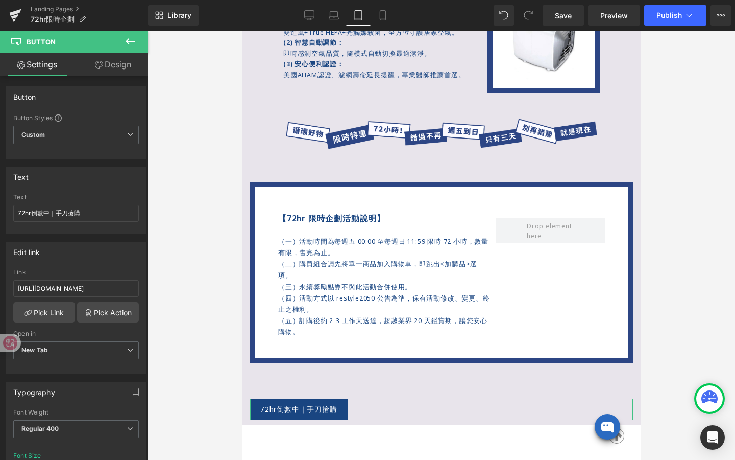
click at [122, 63] on link "Design" at bounding box center [113, 64] width 74 height 23
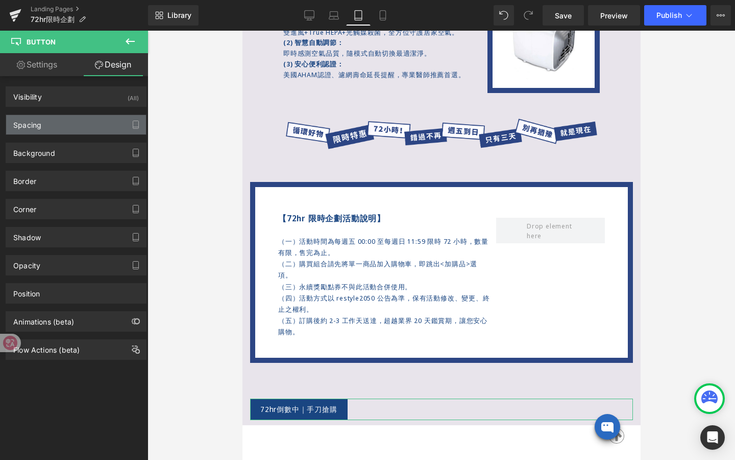
click at [66, 133] on div "Spacing" at bounding box center [76, 124] width 140 height 19
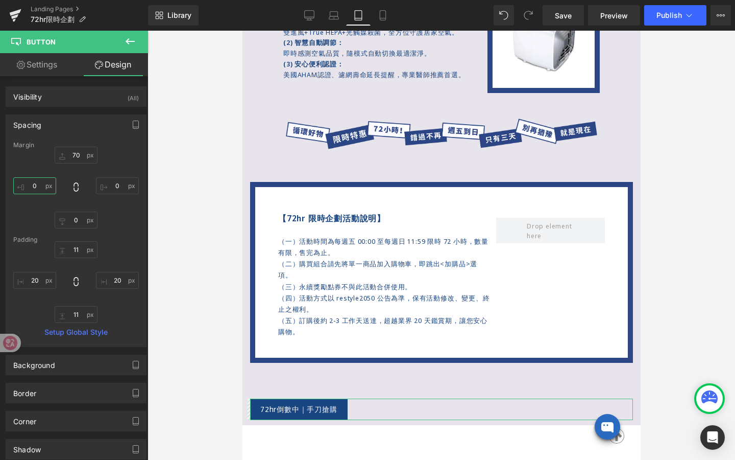
click at [43, 189] on input "0" at bounding box center [34, 185] width 43 height 17
type input "5"
type input "2"
type input "300"
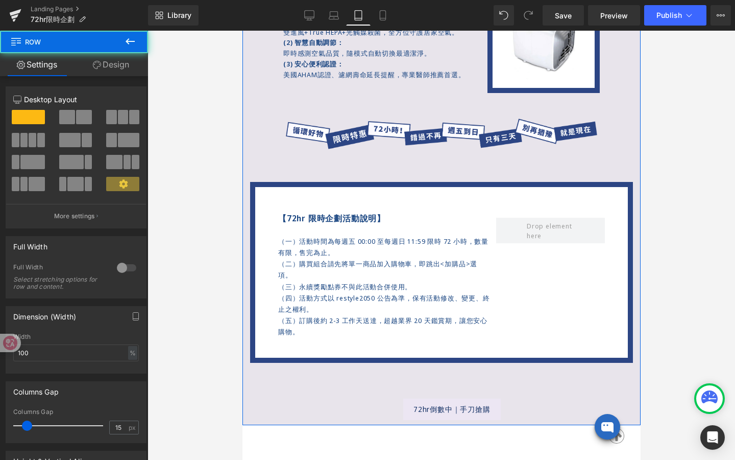
click at [458, 406] on div "72hr倒數中｜手刀搶購 [PERSON_NAME]" at bounding box center [518, 408] width 230 height 21
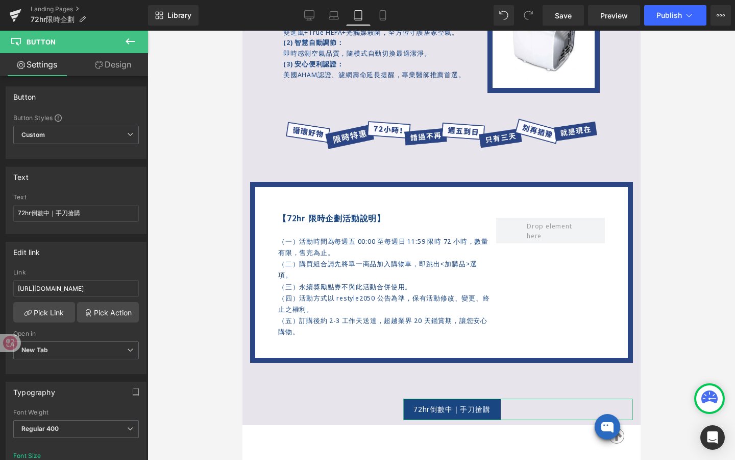
click at [122, 67] on link "Design" at bounding box center [113, 64] width 74 height 23
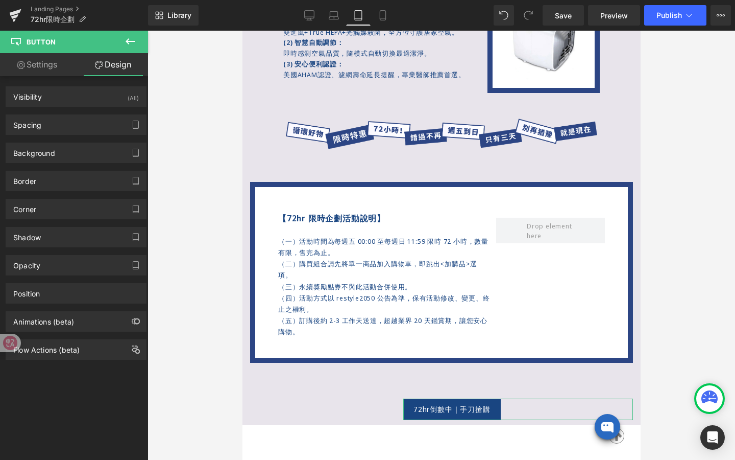
type input "70"
type input "0"
type input "300"
type input "11"
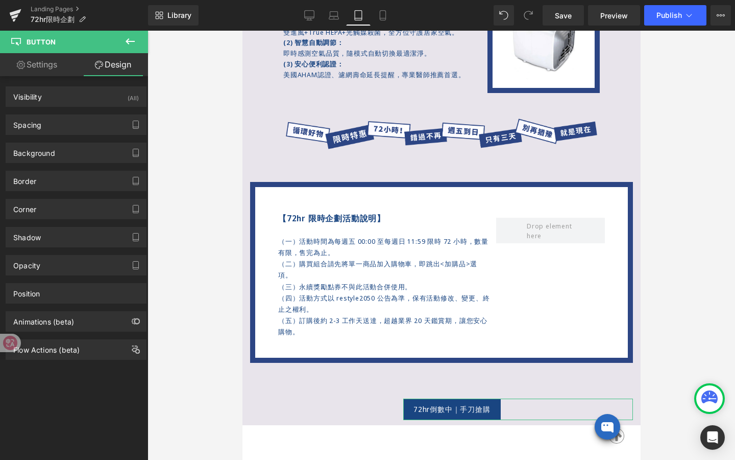
type input "20"
type input "11"
type input "20"
click at [75, 116] on div "Spacing" at bounding box center [76, 124] width 140 height 19
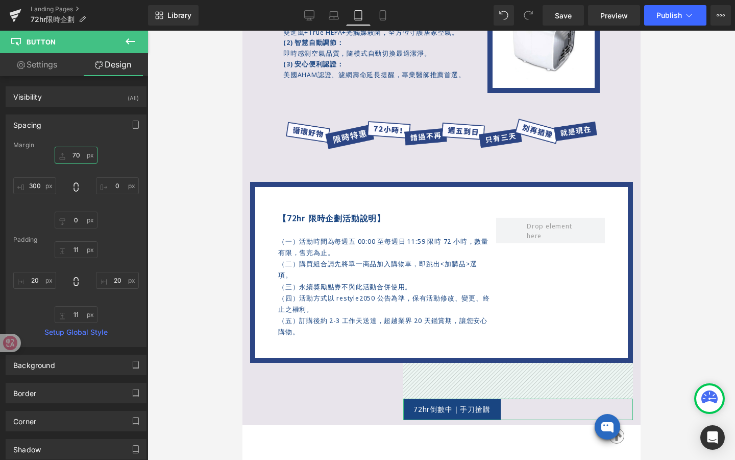
click at [81, 158] on input "70" at bounding box center [76, 155] width 43 height 17
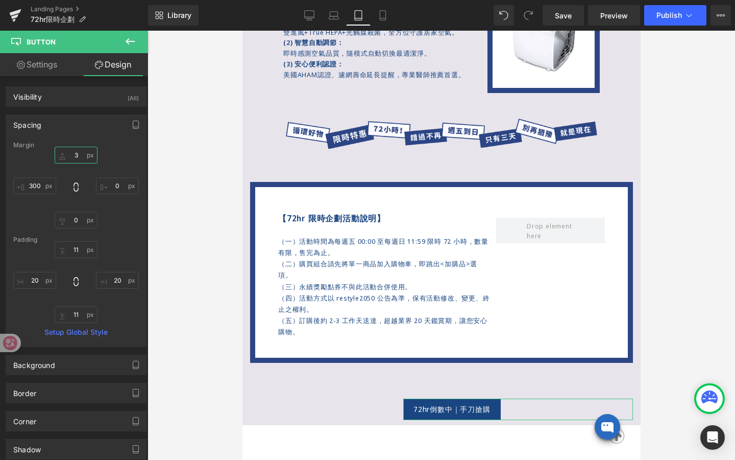
type input "30"
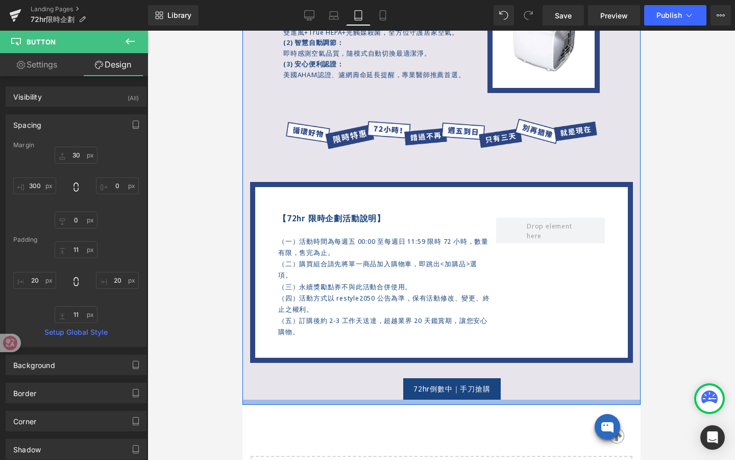
click at [261, 400] on div at bounding box center [441, 401] width 398 height 5
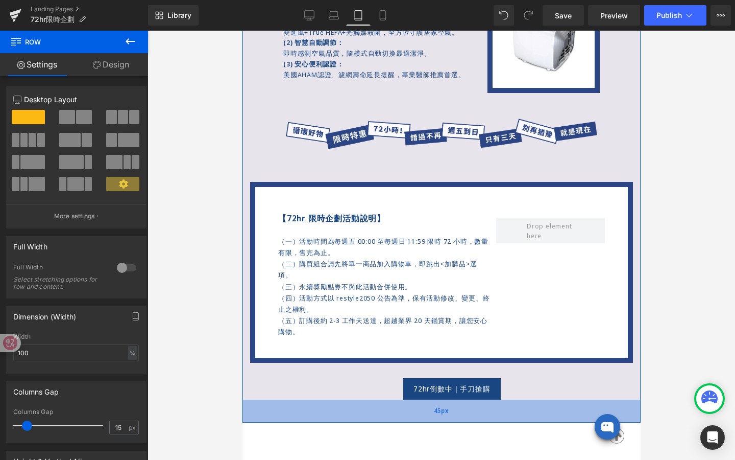
drag, startPoint x: 420, startPoint y: 402, endPoint x: 420, endPoint y: 420, distance: 17.9
click at [420, 406] on div "45px" at bounding box center [441, 410] width 398 height 23
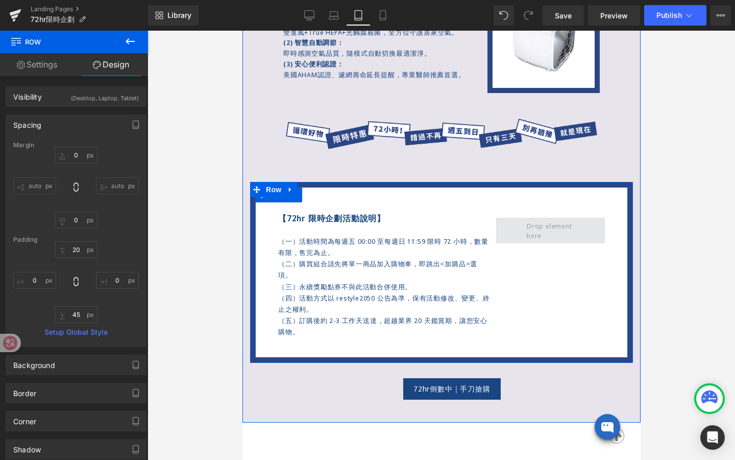
click at [546, 232] on span at bounding box center [550, 230] width 55 height 23
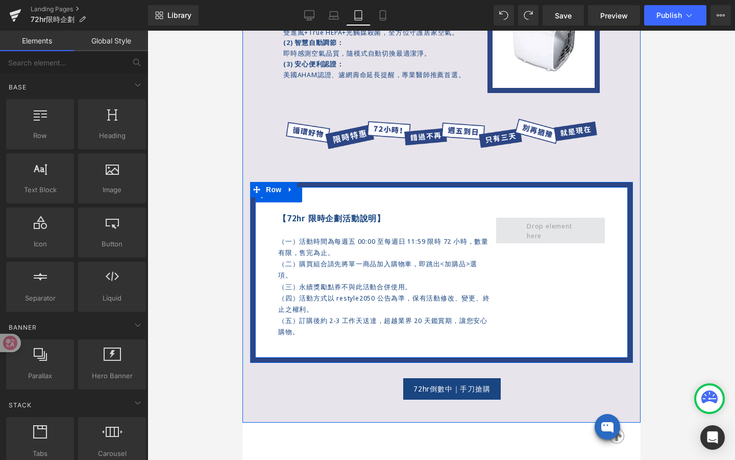
click at [537, 233] on span at bounding box center [550, 230] width 55 height 23
click at [521, 225] on span at bounding box center [550, 231] width 109 height 26
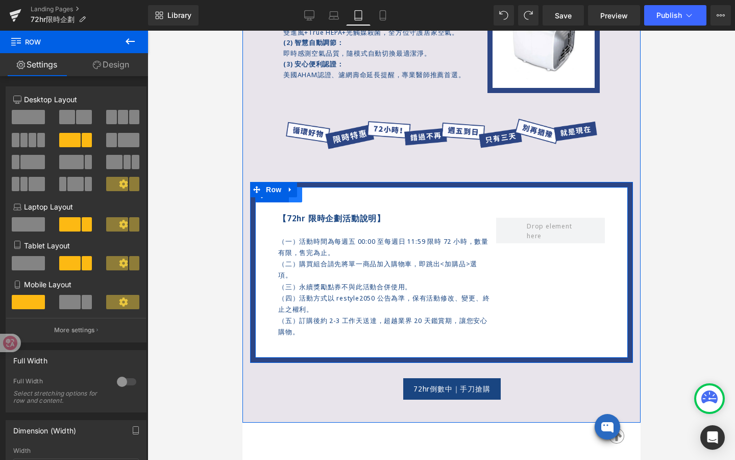
click at [295, 200] on link at bounding box center [295, 194] width 13 height 15
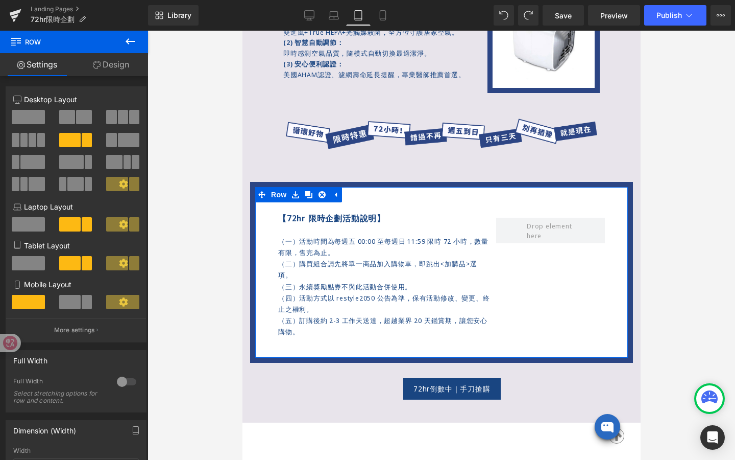
click at [28, 113] on span at bounding box center [28, 117] width 33 height 14
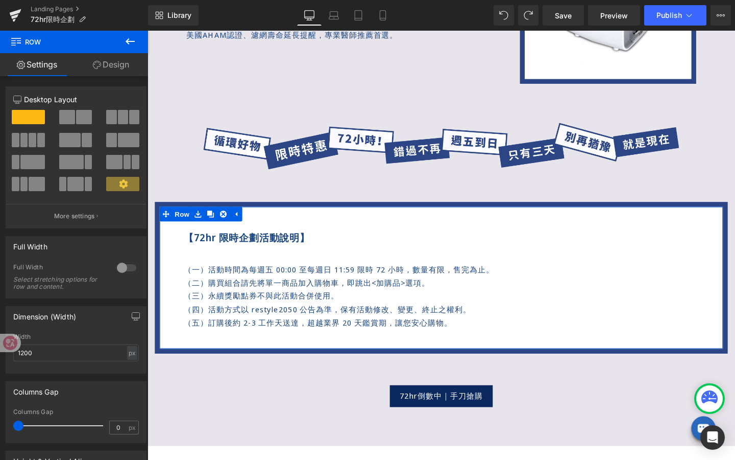
scroll to position [1125, 0]
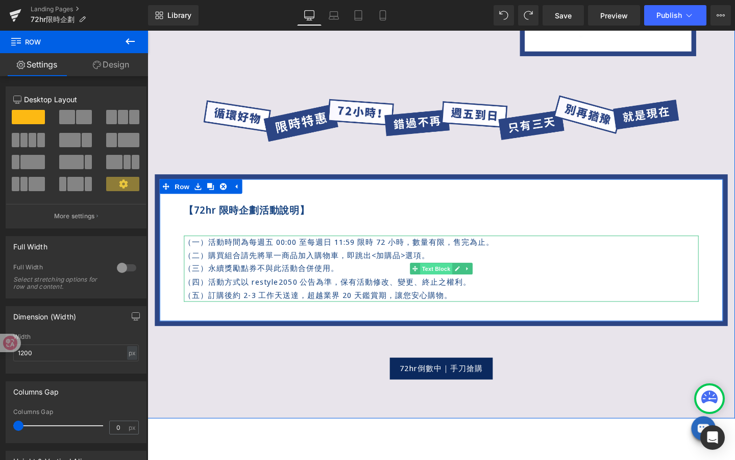
click at [450, 284] on span "Text Block" at bounding box center [451, 281] width 34 height 12
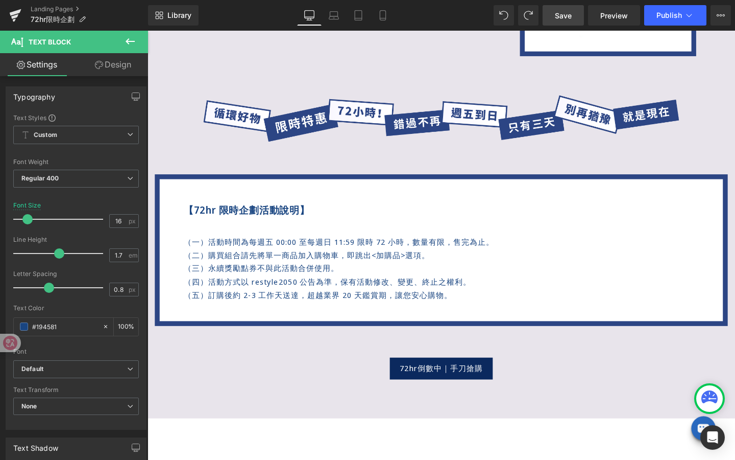
click at [559, 16] on span "Save" at bounding box center [563, 15] width 17 height 11
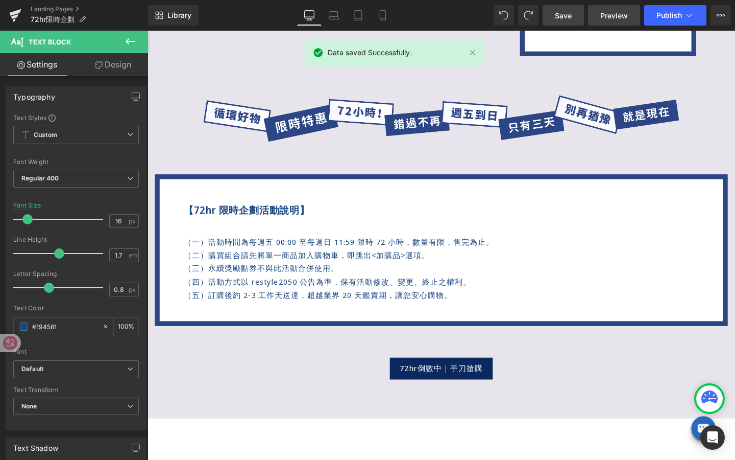
click at [594, 19] on span "Preview" at bounding box center [615, 15] width 28 height 11
